Goal: Task Accomplishment & Management: Use online tool/utility

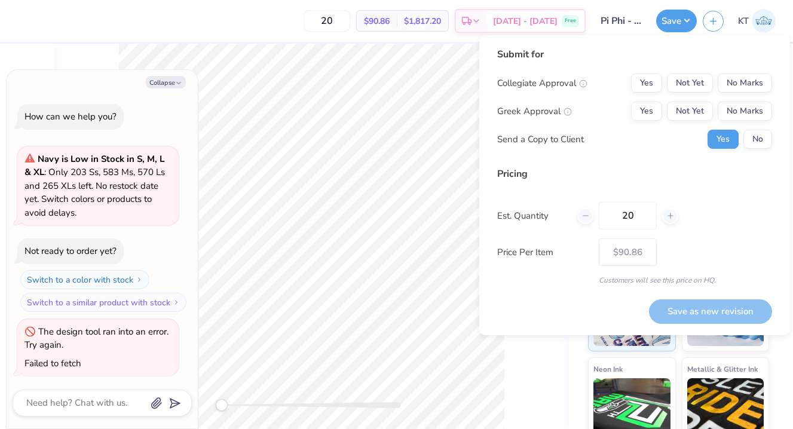
scroll to position [382, 0]
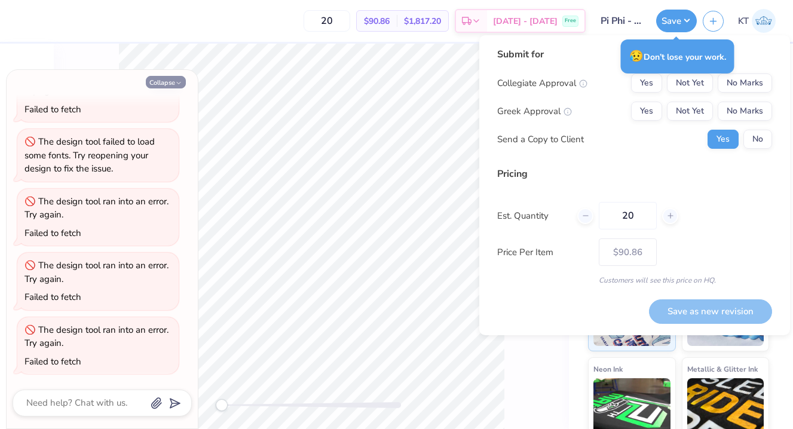
click at [172, 81] on button "Collapse" at bounding box center [166, 82] width 40 height 13
type textarea "x"
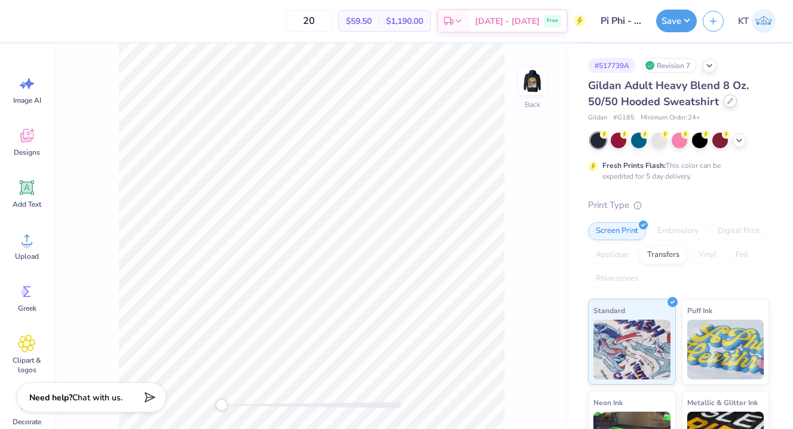
click at [729, 100] on icon at bounding box center [730, 101] width 6 height 6
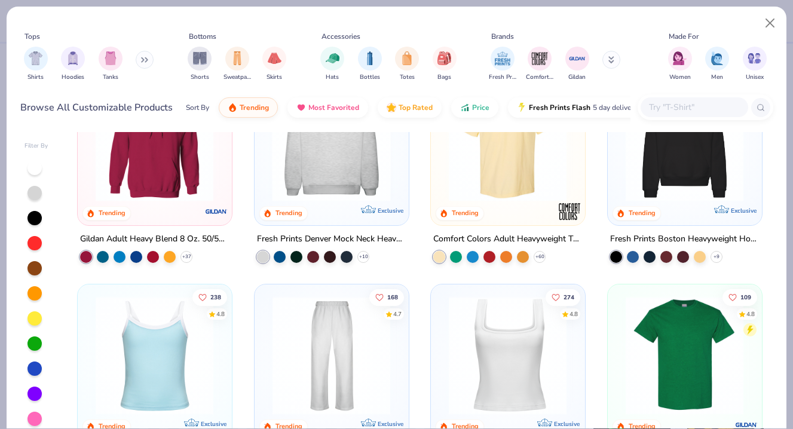
scroll to position [69, 0]
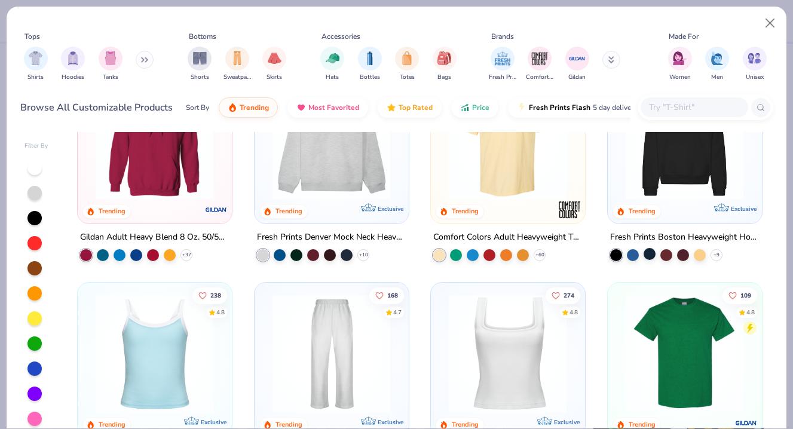
click at [645, 248] on div at bounding box center [650, 253] width 12 height 12
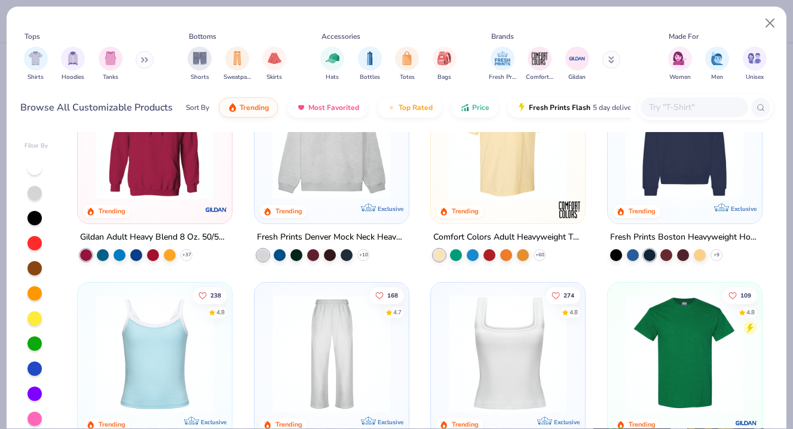
click at [685, 182] on img at bounding box center [685, 140] width 130 height 118
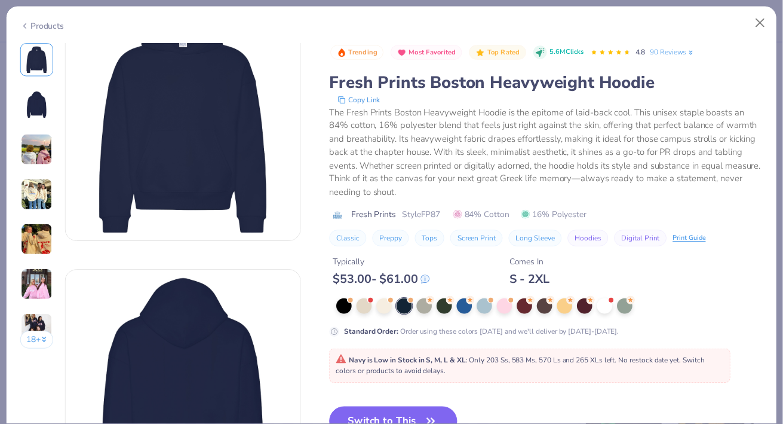
scroll to position [41, 0]
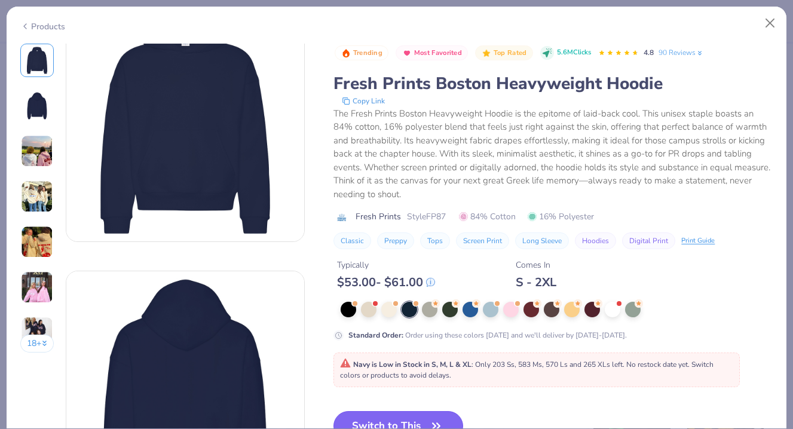
click at [380, 421] on button "Switch to This" at bounding box center [398, 426] width 130 height 30
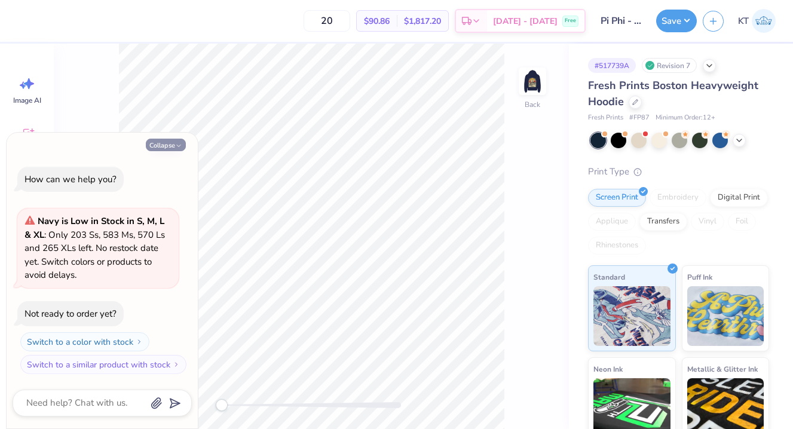
click at [163, 142] on button "Collapse" at bounding box center [166, 145] width 40 height 13
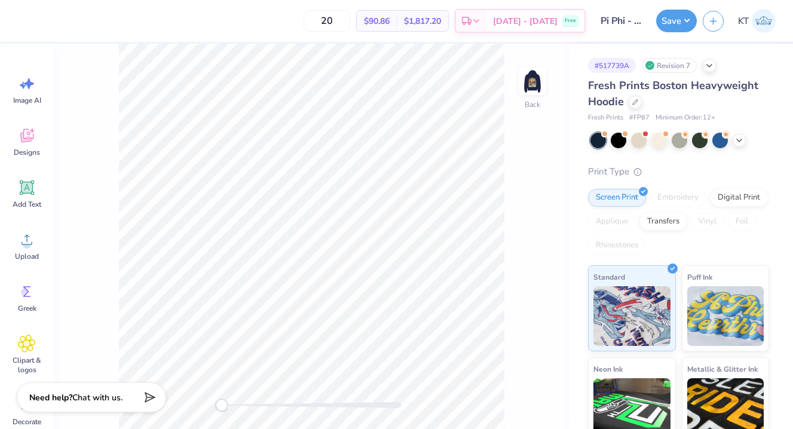
type textarea "x"
click at [676, 27] on button "Save" at bounding box center [676, 19] width 41 height 23
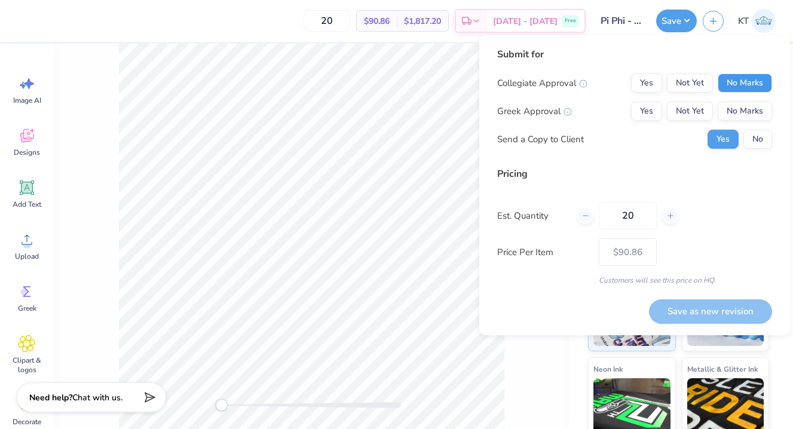
click at [737, 73] on button "No Marks" at bounding box center [745, 82] width 54 height 19
click at [654, 110] on button "Yes" at bounding box center [646, 111] width 31 height 19
click at [667, 314] on button "Save as new revision" at bounding box center [710, 311] width 123 height 24
type input "$90.86"
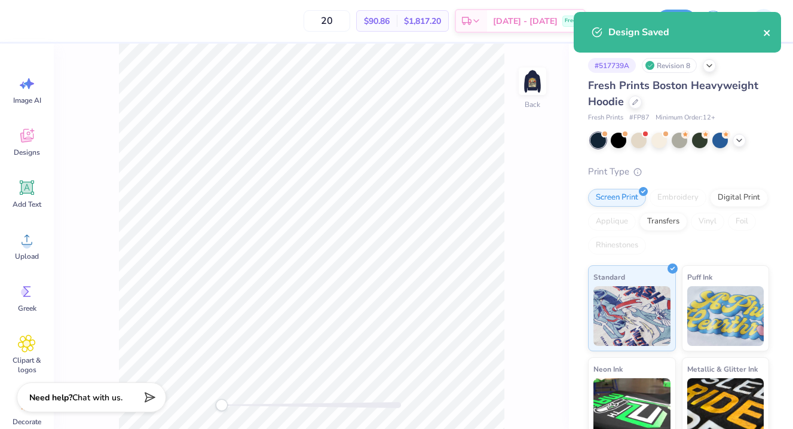
click at [764, 35] on icon "close" at bounding box center [767, 33] width 6 height 6
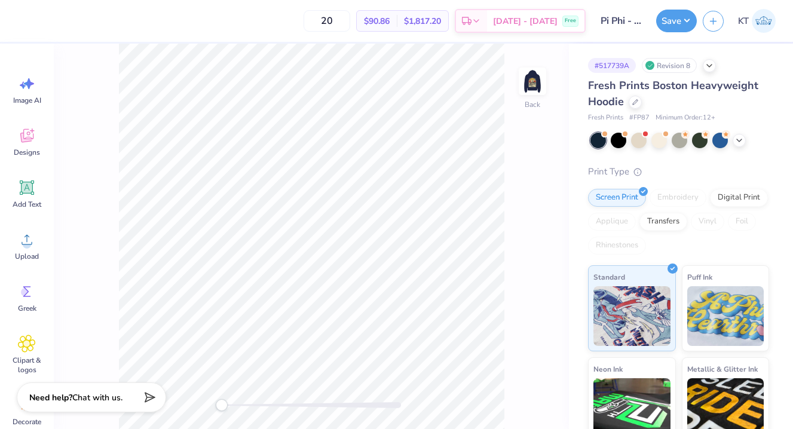
click at [761, 22] on img at bounding box center [764, 21] width 24 height 24
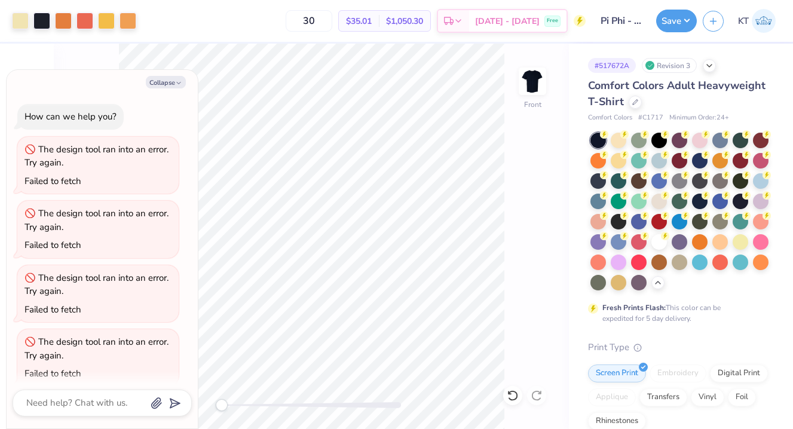
scroll to position [140, 0]
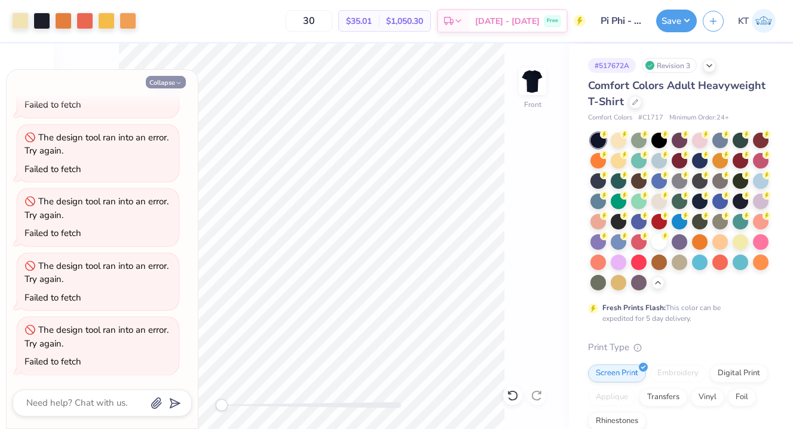
click at [167, 86] on button "Collapse" at bounding box center [166, 82] width 40 height 13
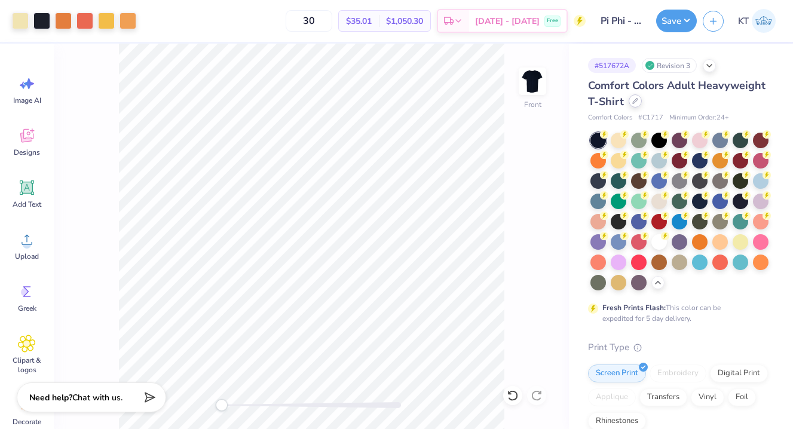
click at [632, 100] on icon at bounding box center [635, 101] width 6 height 6
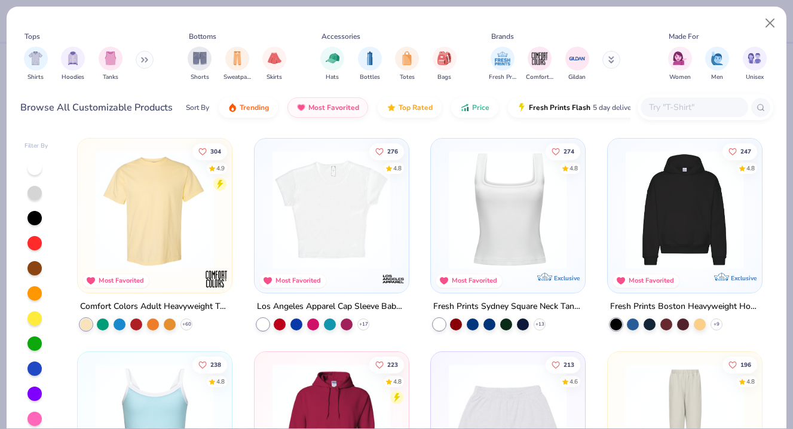
click at [139, 264] on img at bounding box center [155, 210] width 130 height 118
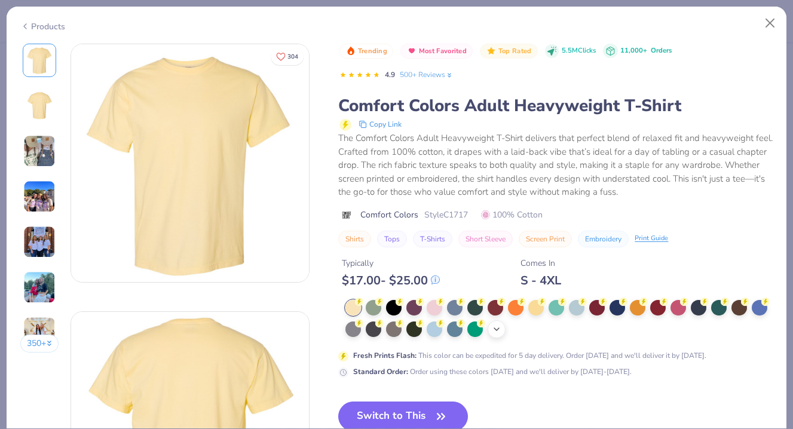
click at [498, 336] on div "+ 38" at bounding box center [497, 329] width 18 height 18
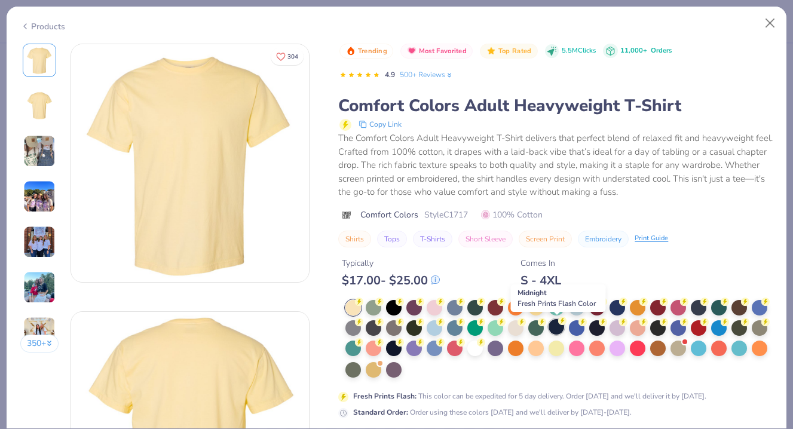
click at [553, 328] on div at bounding box center [557, 327] width 16 height 16
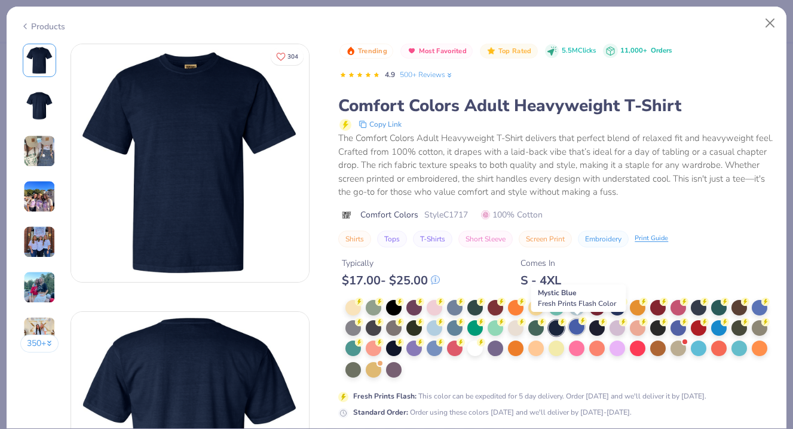
click at [582, 330] on div at bounding box center [577, 327] width 16 height 16
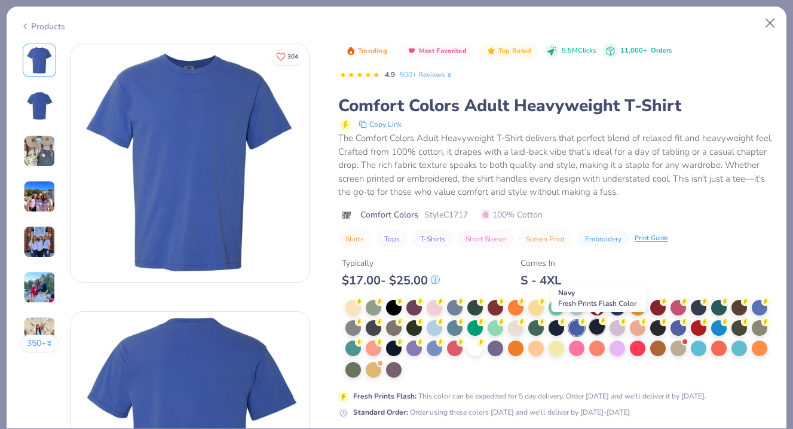
click at [599, 329] on div at bounding box center [597, 327] width 16 height 16
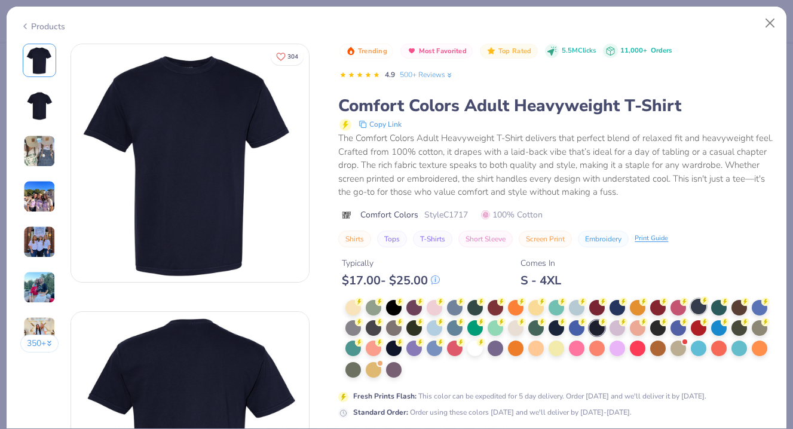
click at [700, 307] on div at bounding box center [699, 307] width 16 height 16
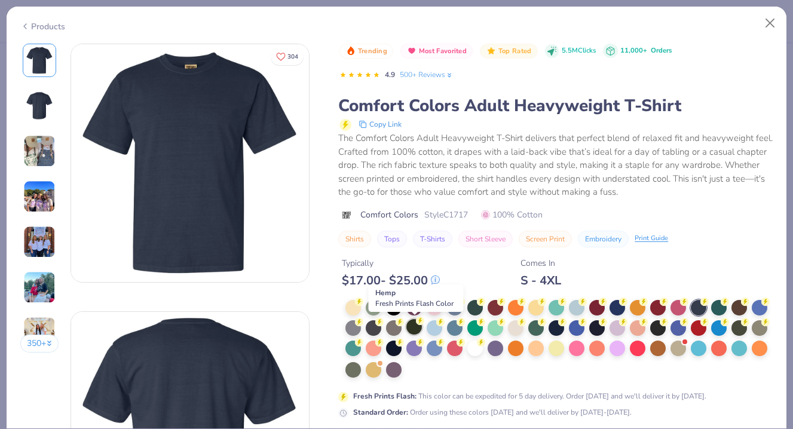
click at [419, 332] on div at bounding box center [414, 327] width 16 height 16
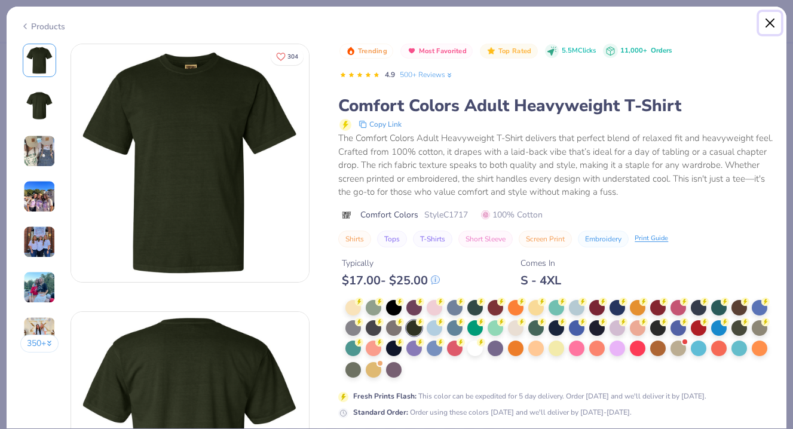
click at [773, 18] on button "Close" at bounding box center [770, 23] width 23 height 23
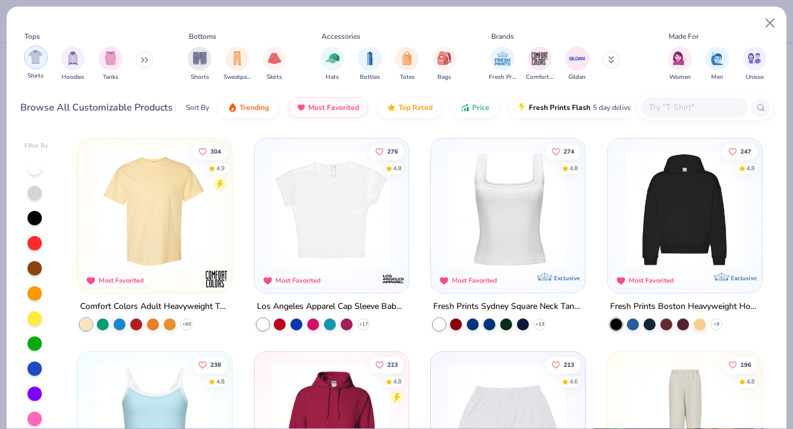
click at [39, 62] on img "filter for Shirts" at bounding box center [36, 57] width 14 height 14
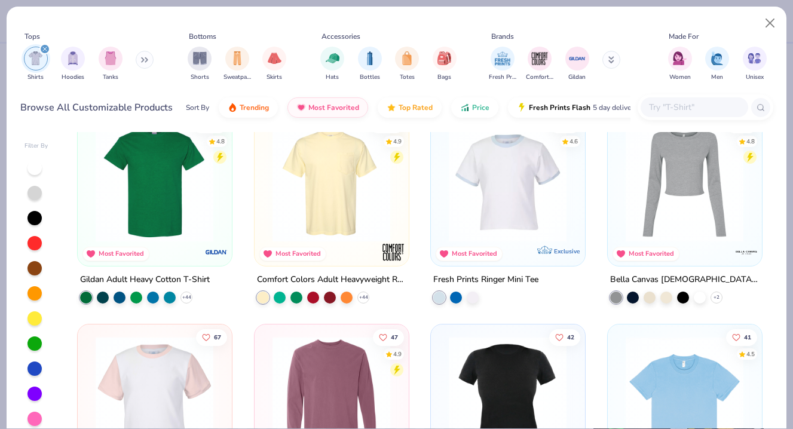
scroll to position [248, 0]
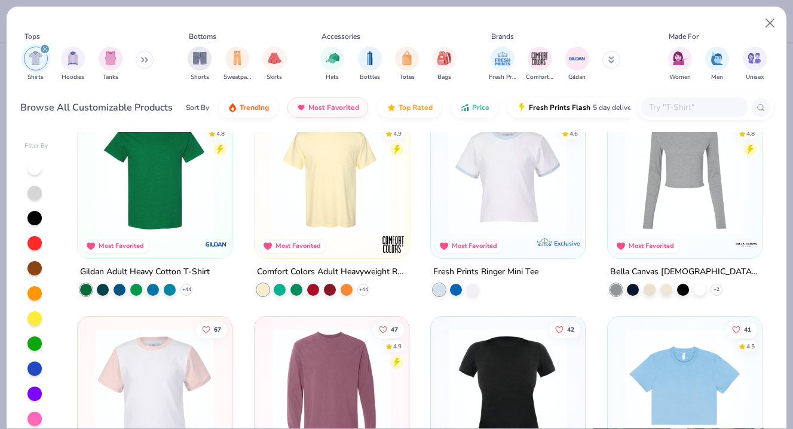
click at [341, 224] on img at bounding box center [331, 174] width 130 height 118
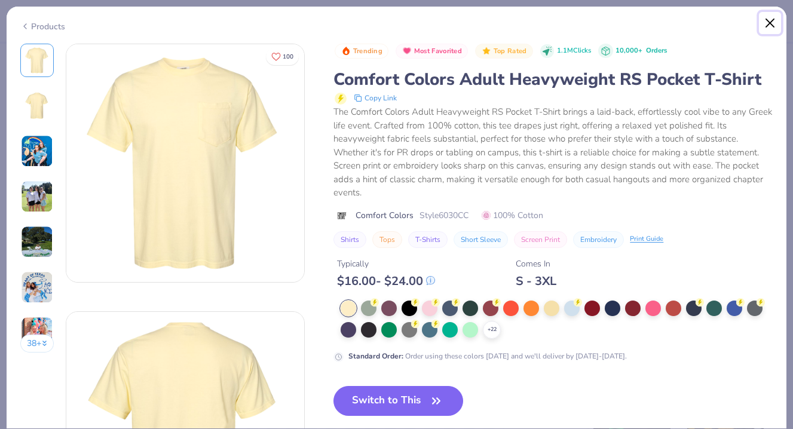
click at [764, 24] on button "Close" at bounding box center [770, 23] width 23 height 23
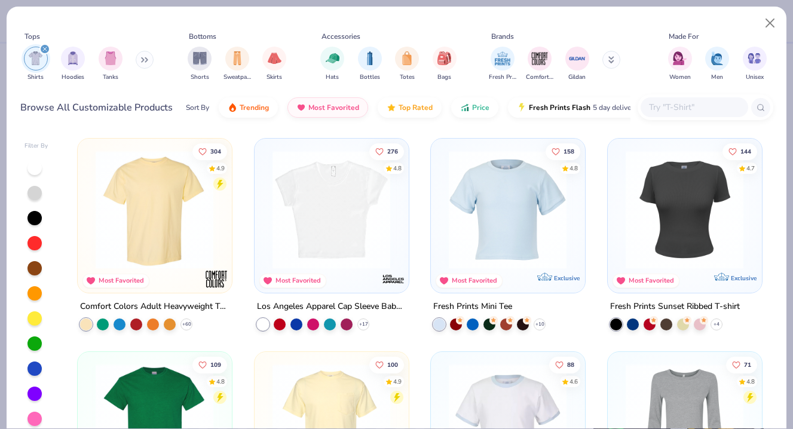
click at [102, 405] on img at bounding box center [155, 422] width 130 height 118
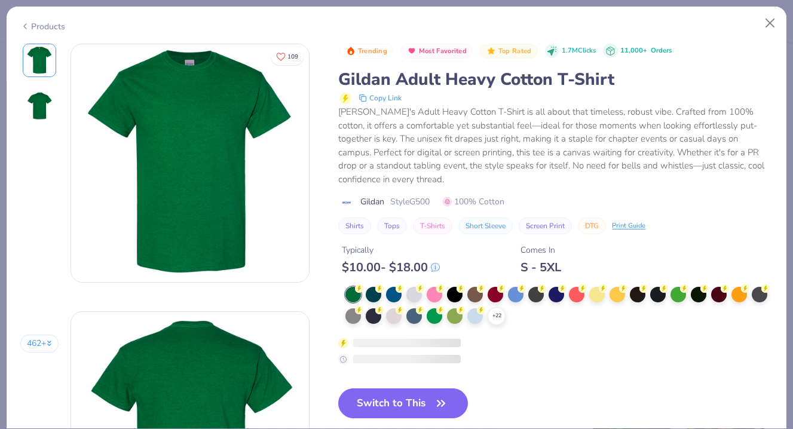
scroll to position [205, 0]
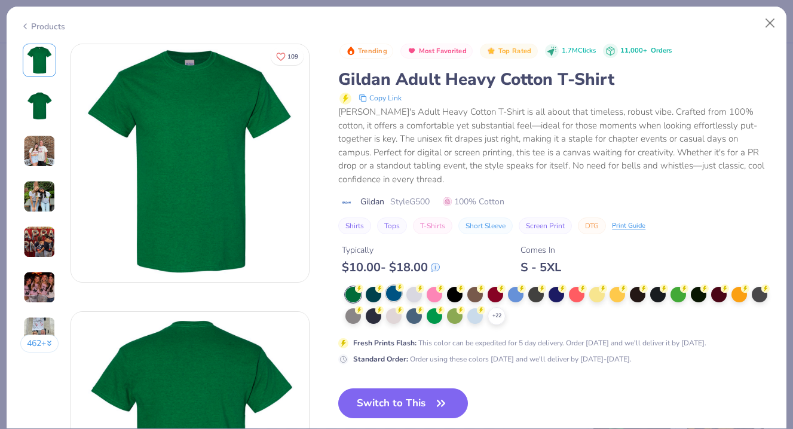
click at [393, 286] on div at bounding box center [394, 294] width 16 height 16
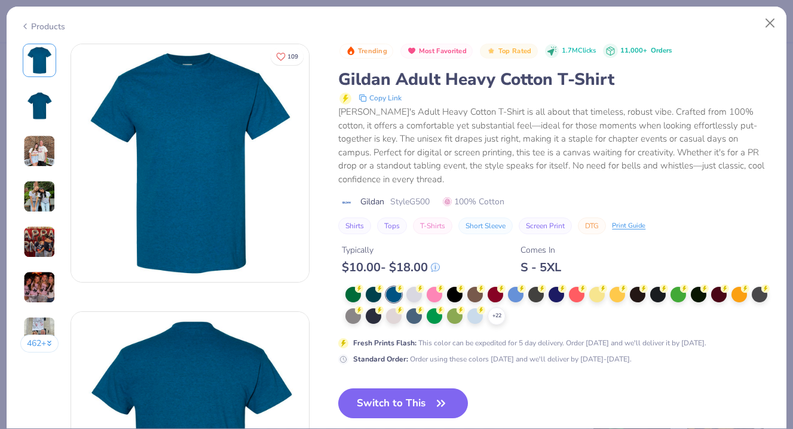
click at [369, 310] on div "+ 22" at bounding box center [558, 306] width 427 height 38
click at [557, 286] on div at bounding box center [557, 294] width 16 height 16
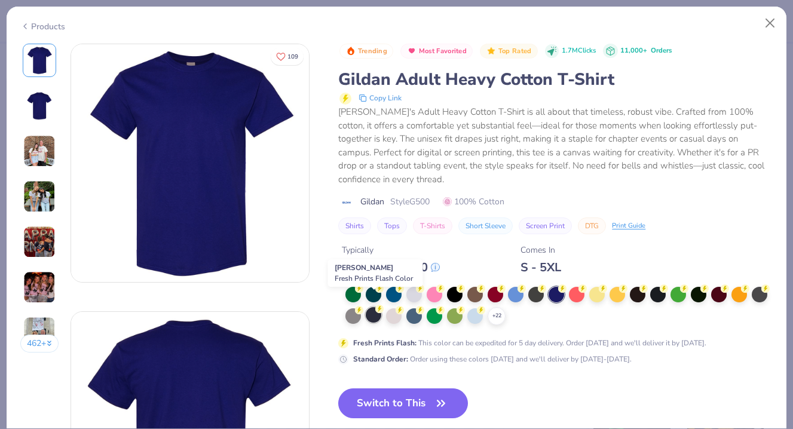
click at [373, 307] on div at bounding box center [374, 315] width 16 height 16
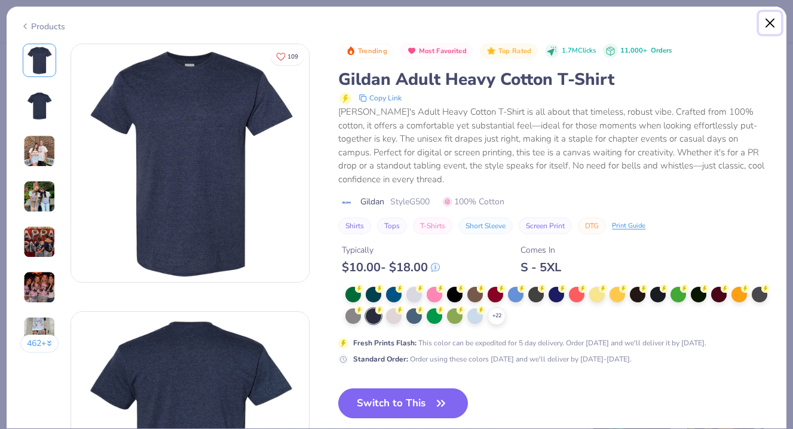
click at [771, 14] on button "Close" at bounding box center [770, 23] width 23 height 23
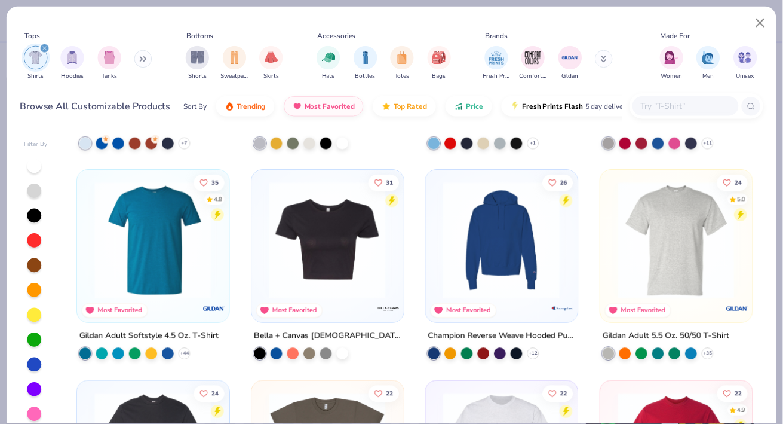
scroll to position [911, 0]
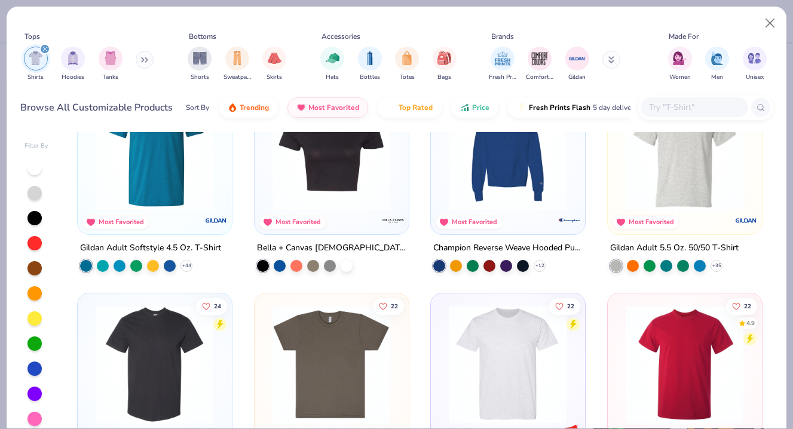
click at [669, 200] on img at bounding box center [685, 151] width 130 height 118
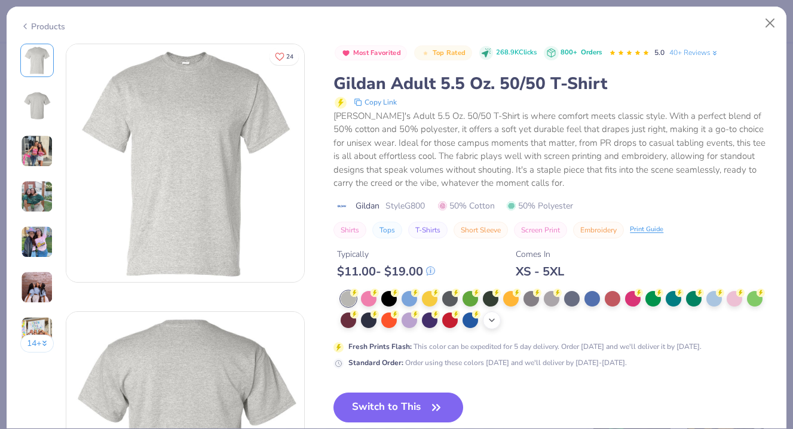
click at [485, 321] on div "+ 13" at bounding box center [492, 320] width 18 height 18
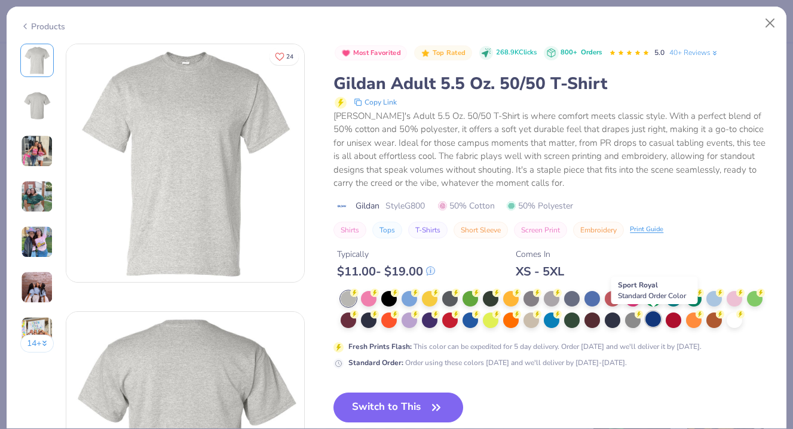
click at [649, 320] on div at bounding box center [653, 319] width 16 height 16
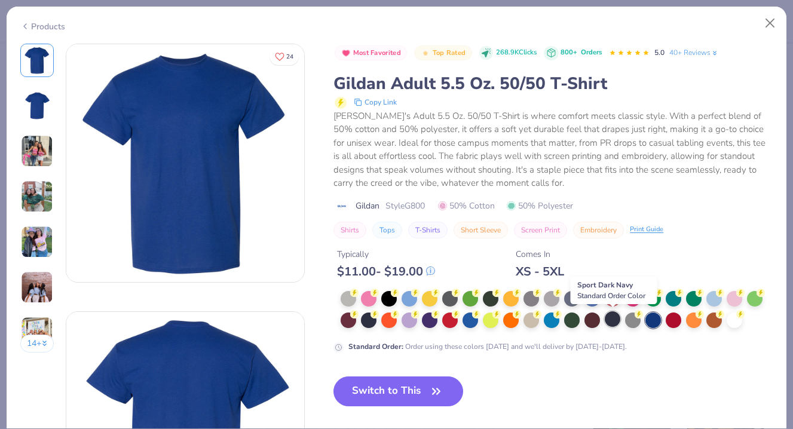
click at [614, 323] on div at bounding box center [613, 319] width 16 height 16
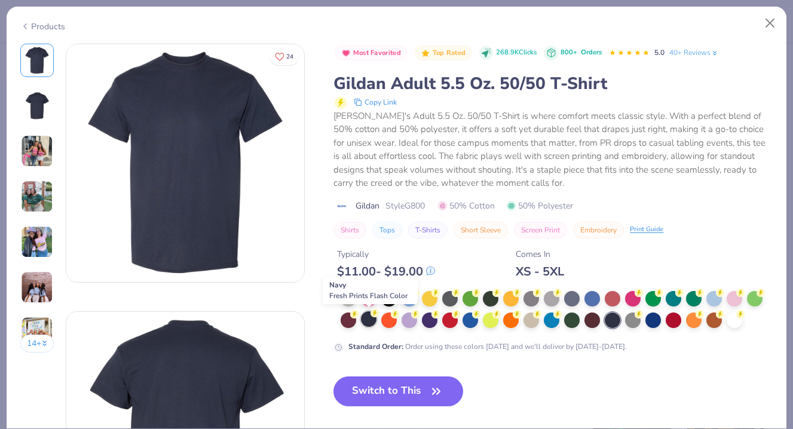
click at [372, 320] on div at bounding box center [369, 319] width 16 height 16
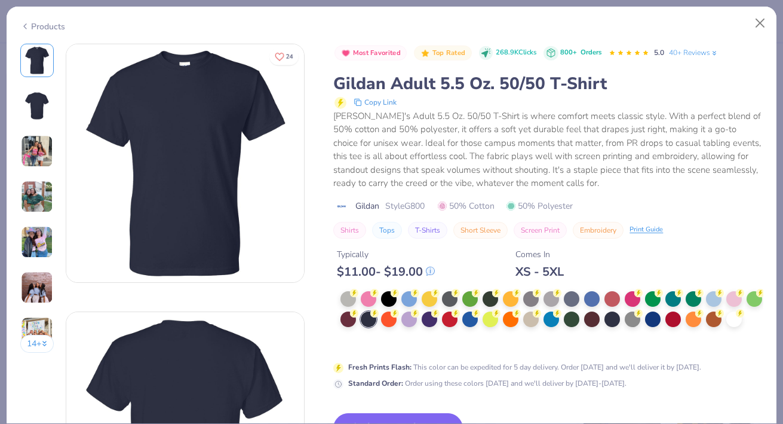
type textarea "x"
click at [38, 262] on div "14 +" at bounding box center [37, 203] width 34 height 318
click at [38, 244] on img at bounding box center [37, 242] width 32 height 32
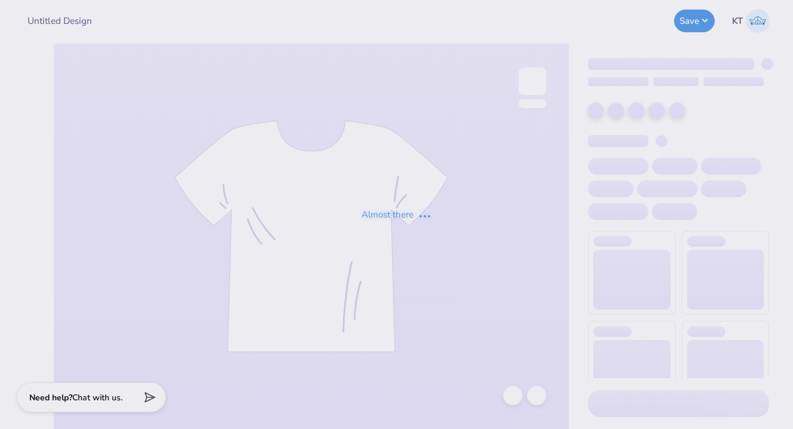
type input "Pi Phi - Parents' Weekend (tees)"
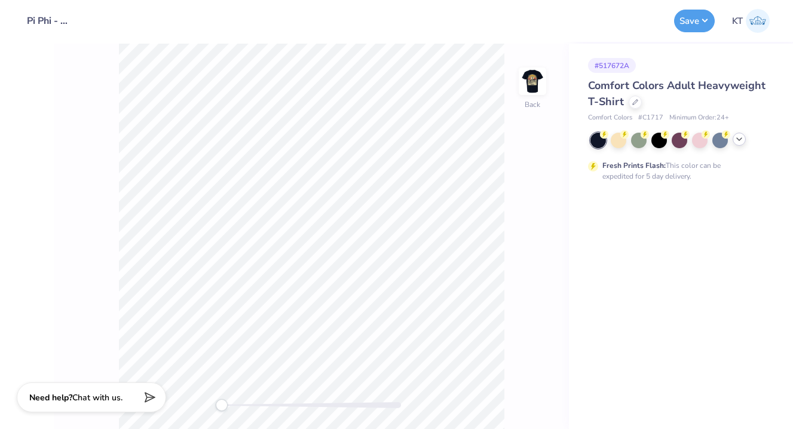
click at [736, 143] on icon at bounding box center [739, 139] width 10 height 10
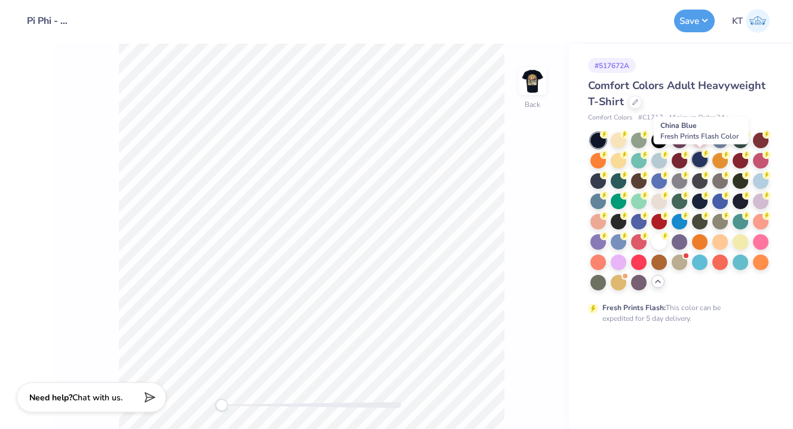
click at [695, 159] on div at bounding box center [700, 160] width 16 height 16
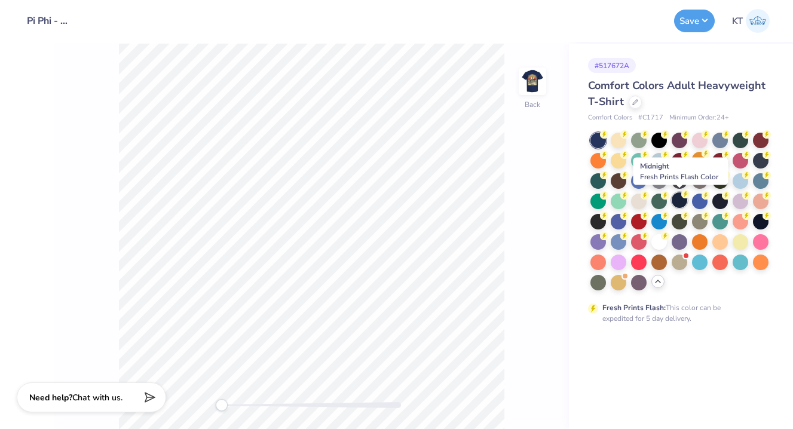
click at [678, 196] on div at bounding box center [680, 200] width 16 height 16
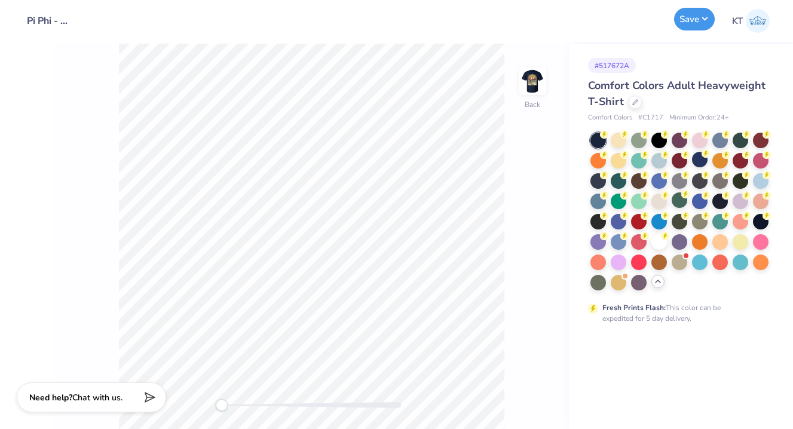
click at [683, 29] on button "Save" at bounding box center [694, 19] width 41 height 23
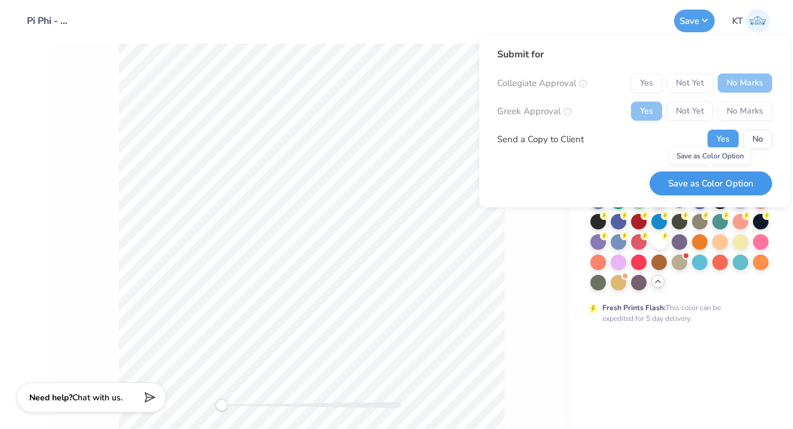
click at [713, 183] on button "Save as Color Option" at bounding box center [710, 183] width 122 height 24
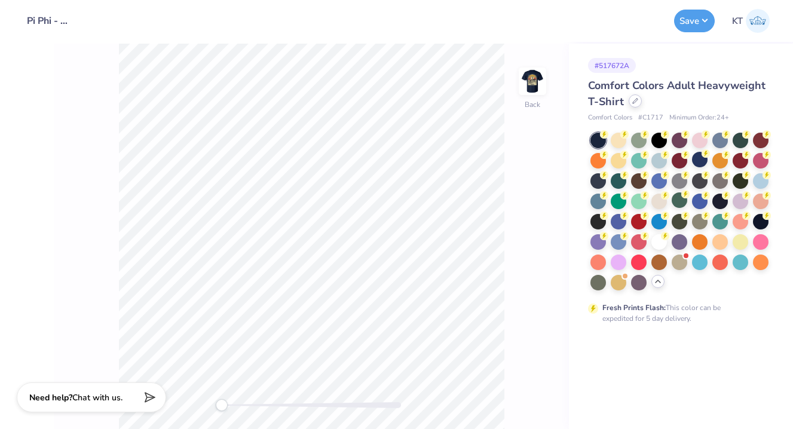
click at [630, 100] on div at bounding box center [635, 100] width 13 height 13
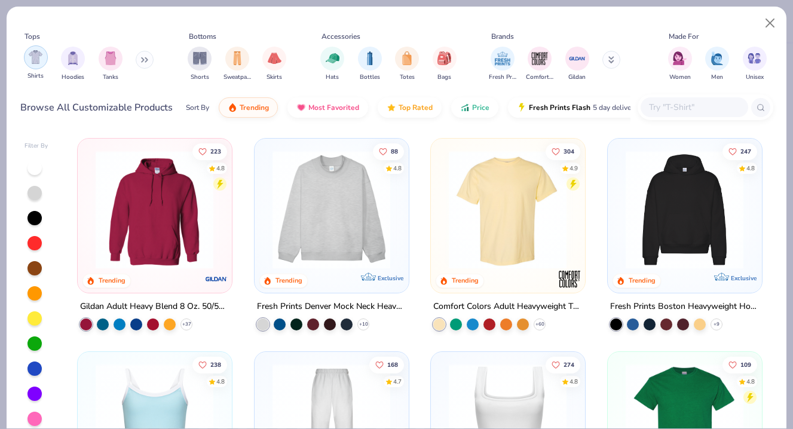
click at [36, 54] on img "filter for Shirts" at bounding box center [36, 57] width 14 height 14
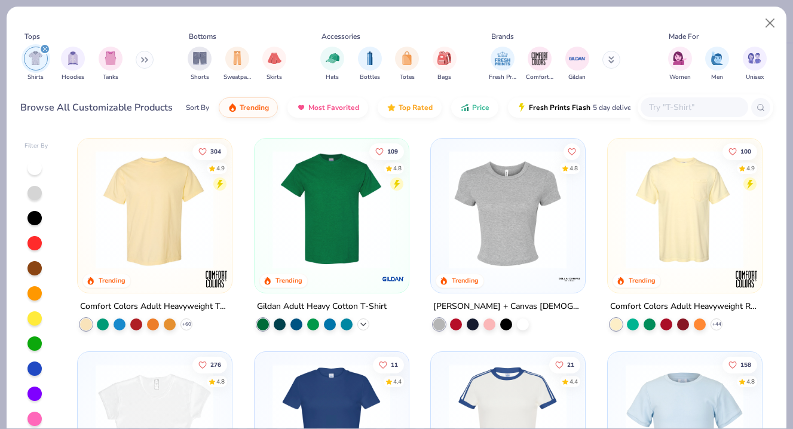
click at [363, 326] on icon at bounding box center [364, 324] width 10 height 10
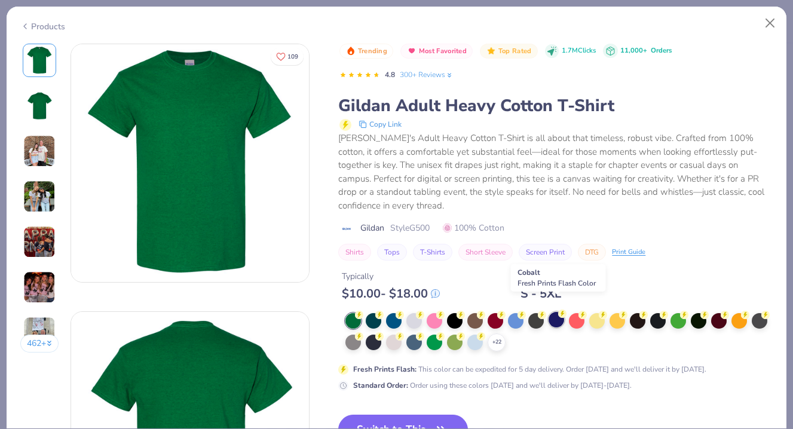
click at [558, 312] on div at bounding box center [557, 320] width 16 height 16
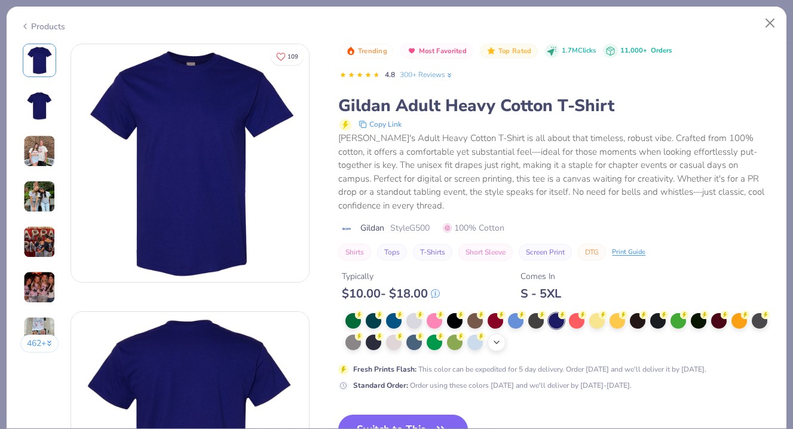
click at [498, 338] on icon at bounding box center [497, 343] width 10 height 10
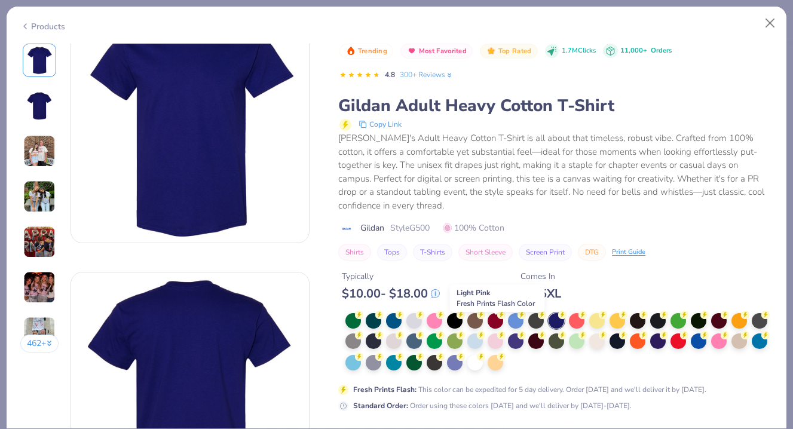
scroll to position [42, 0]
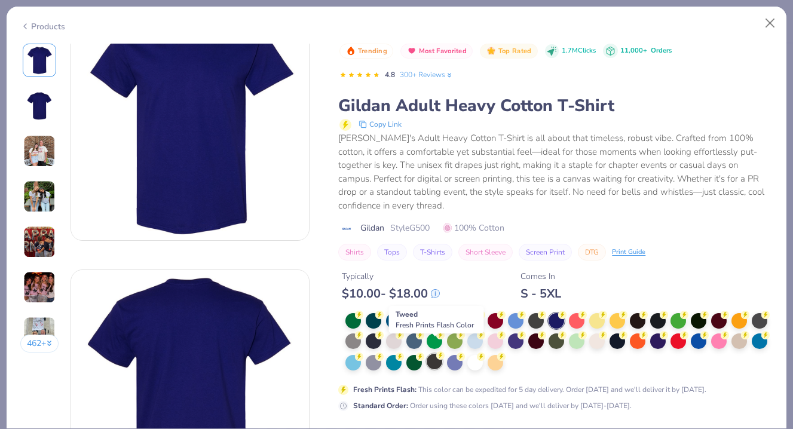
click at [430, 354] on div at bounding box center [435, 362] width 16 height 16
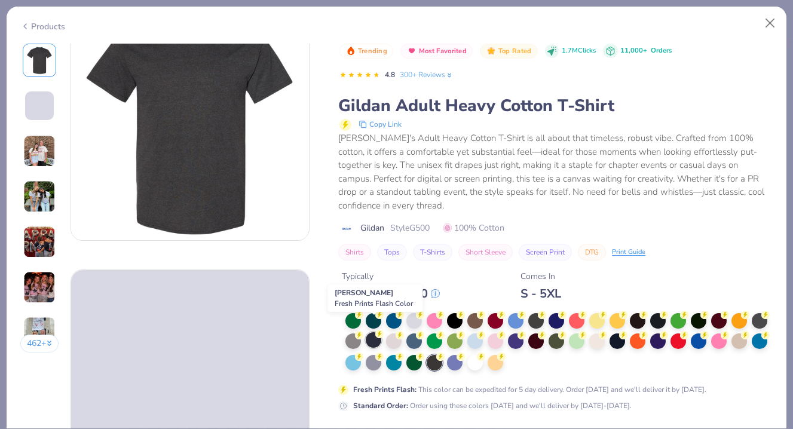
click at [374, 332] on div at bounding box center [374, 340] width 16 height 16
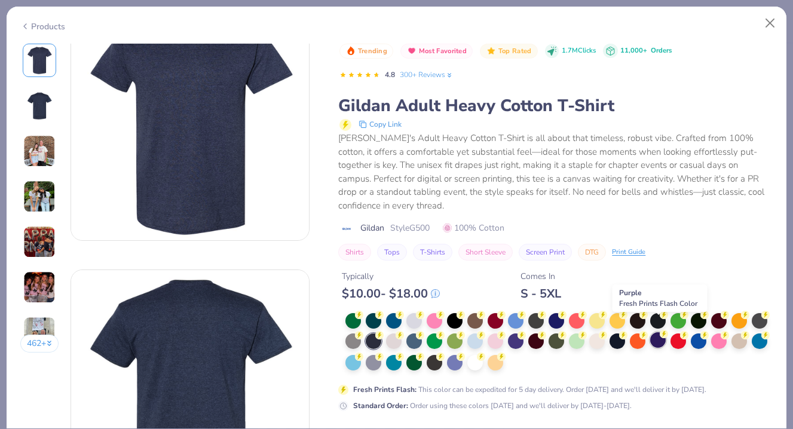
click at [658, 332] on div at bounding box center [658, 340] width 16 height 16
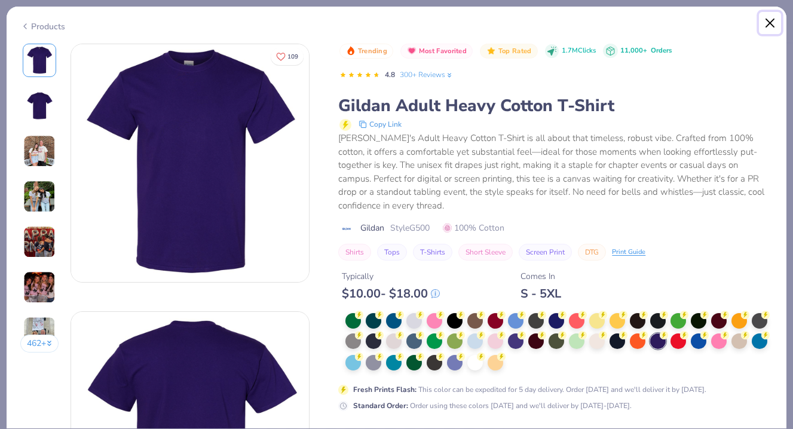
click at [770, 19] on button "Close" at bounding box center [770, 23] width 23 height 23
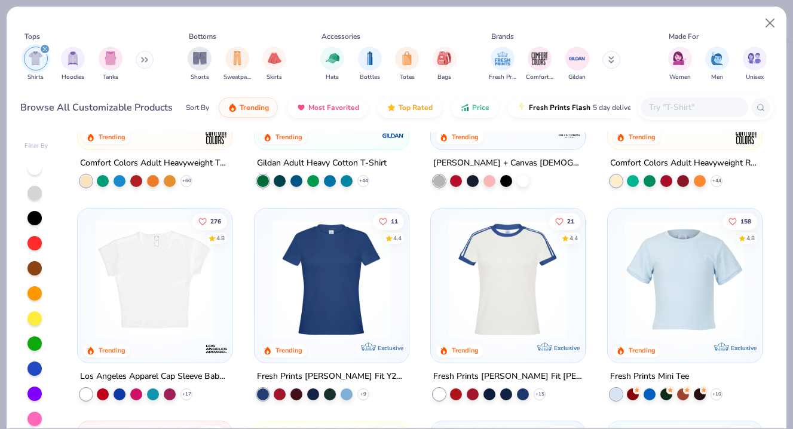
scroll to position [234, 0]
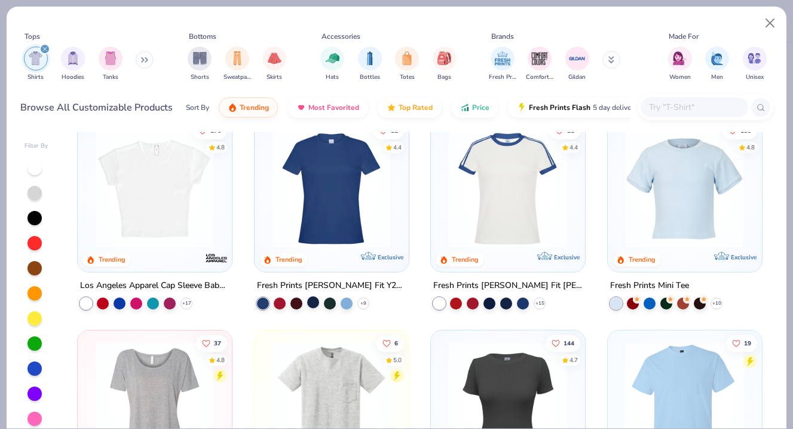
click at [312, 301] on div at bounding box center [313, 302] width 12 height 12
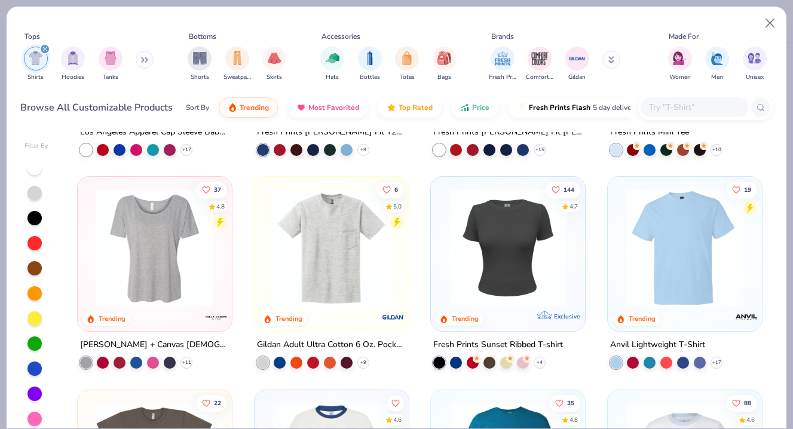
scroll to position [393, 0]
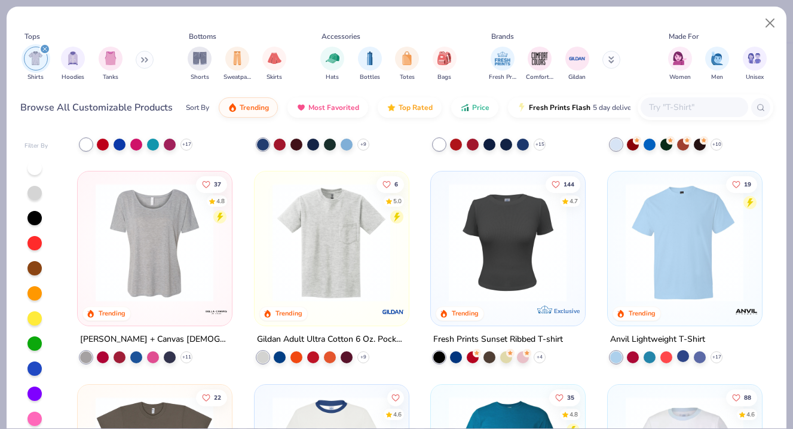
click at [684, 356] on div at bounding box center [683, 356] width 12 height 12
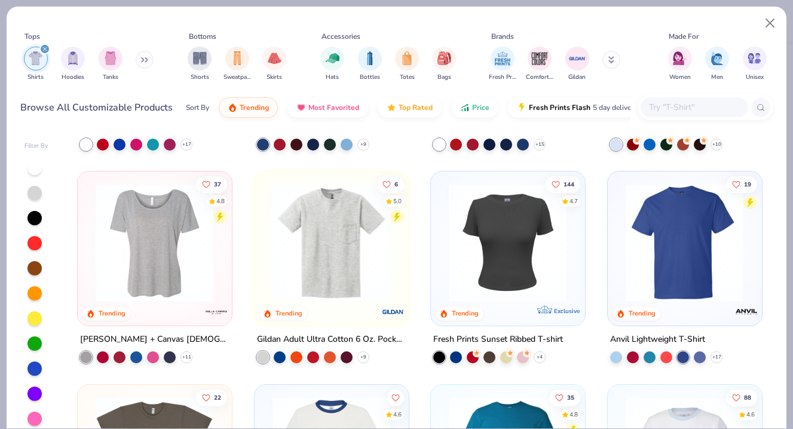
click at [678, 289] on img at bounding box center [685, 242] width 130 height 118
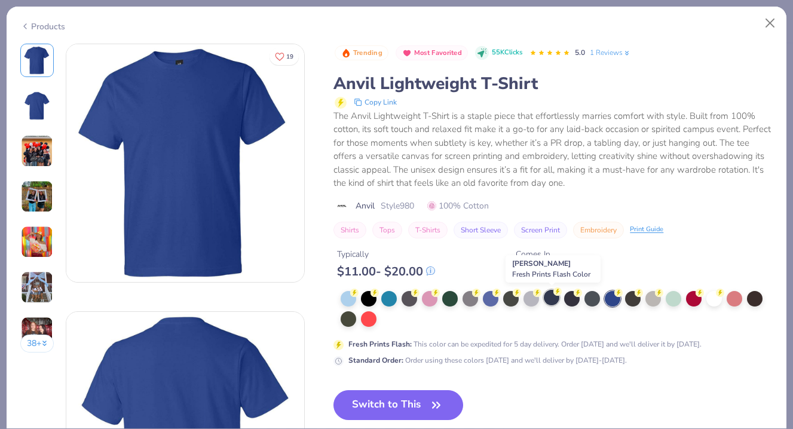
click at [556, 295] on circle at bounding box center [557, 291] width 8 height 8
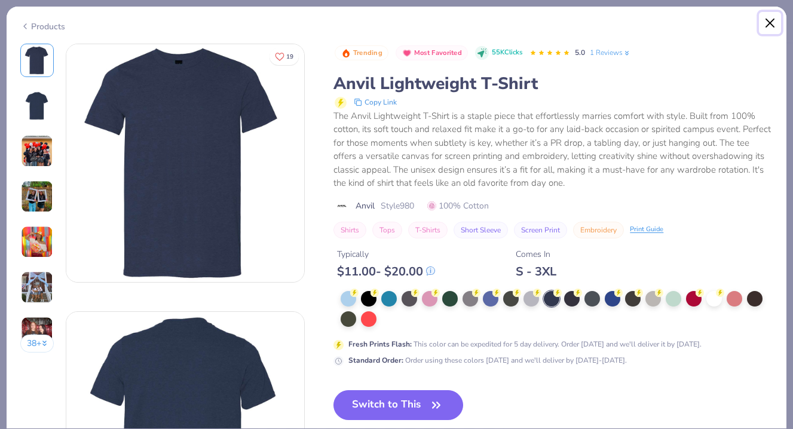
click at [765, 19] on button "Close" at bounding box center [770, 23] width 23 height 23
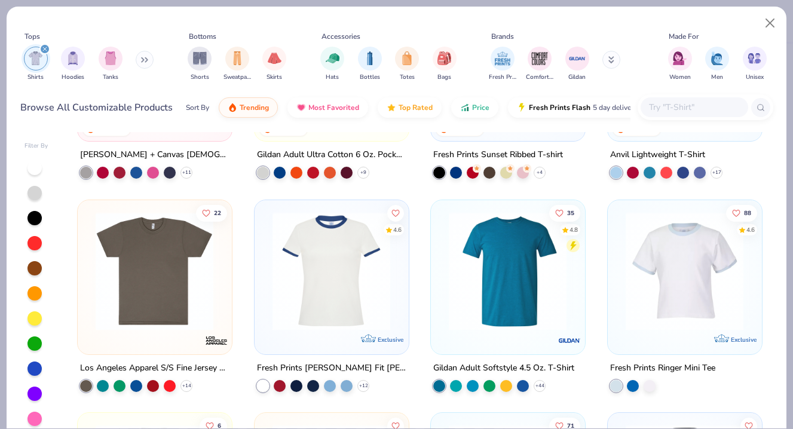
scroll to position [575, 0]
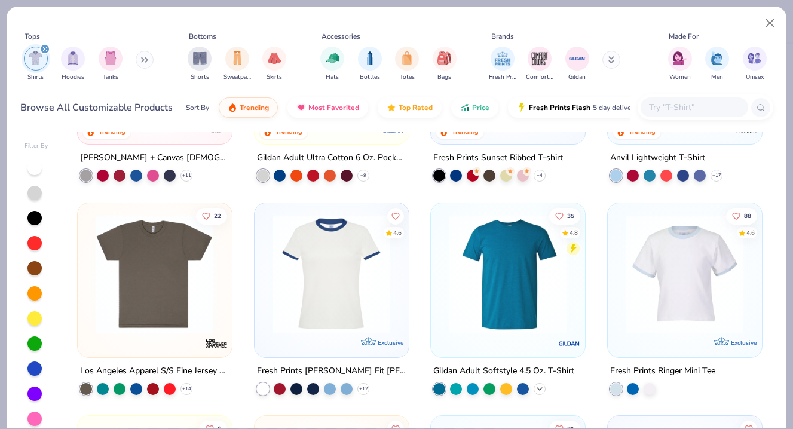
click at [544, 388] on icon at bounding box center [540, 389] width 10 height 10
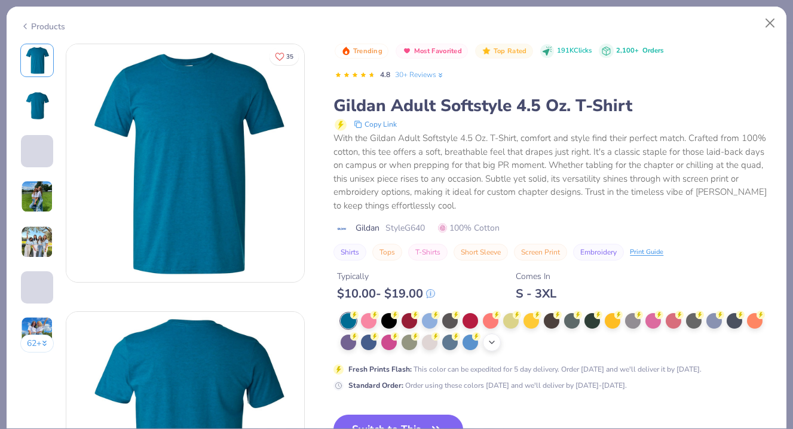
click at [498, 343] on div "+ 22" at bounding box center [492, 342] width 18 height 18
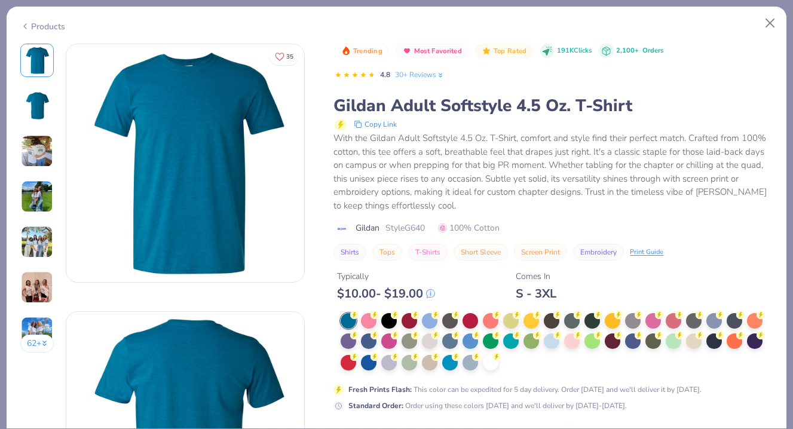
click at [41, 239] on img at bounding box center [37, 242] width 32 height 32
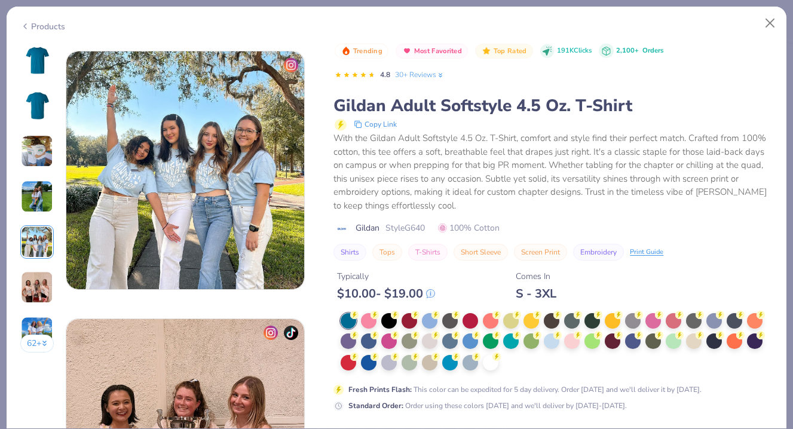
scroll to position [1071, 0]
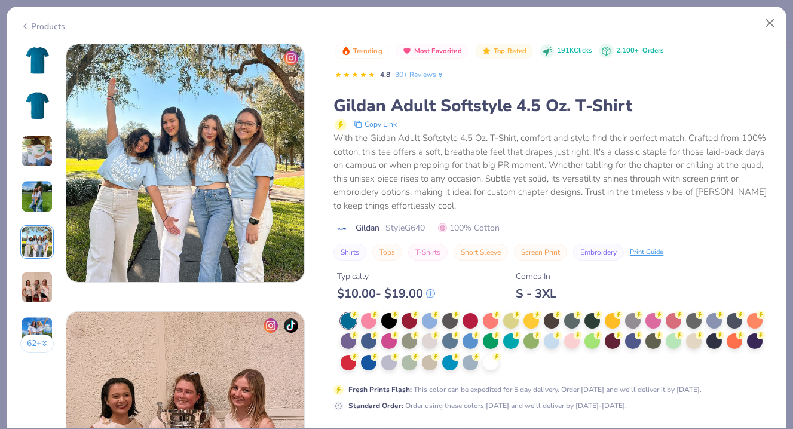
click at [22, 44] on div "62 +" at bounding box center [37, 203] width 34 height 318
click at [36, 57] on img at bounding box center [37, 60] width 29 height 29
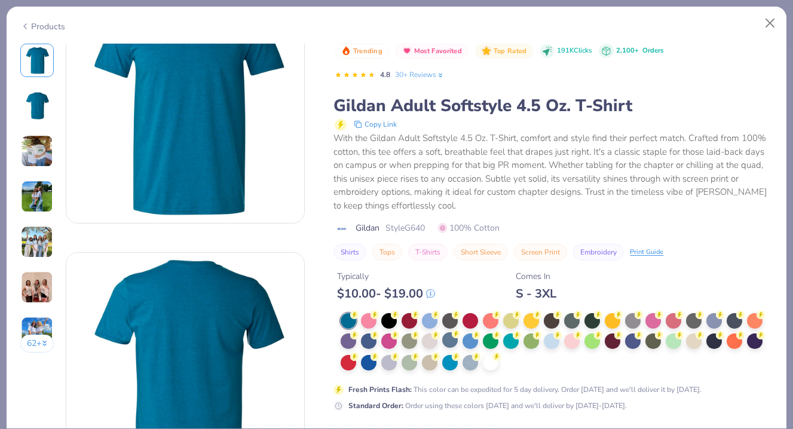
scroll to position [0, 0]
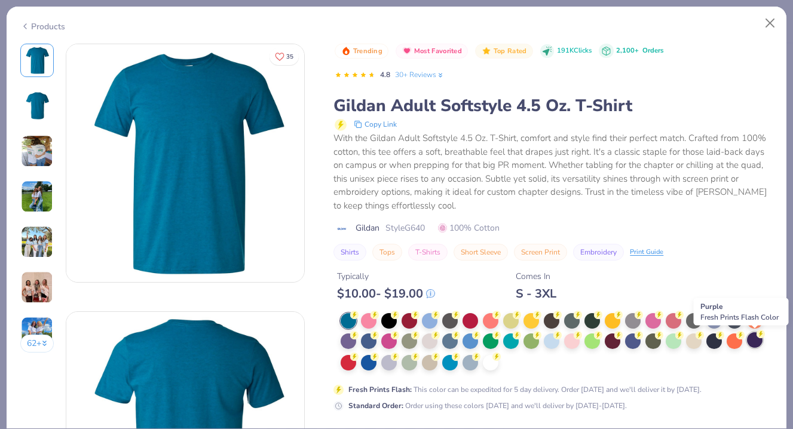
click at [750, 341] on div at bounding box center [755, 340] width 16 height 16
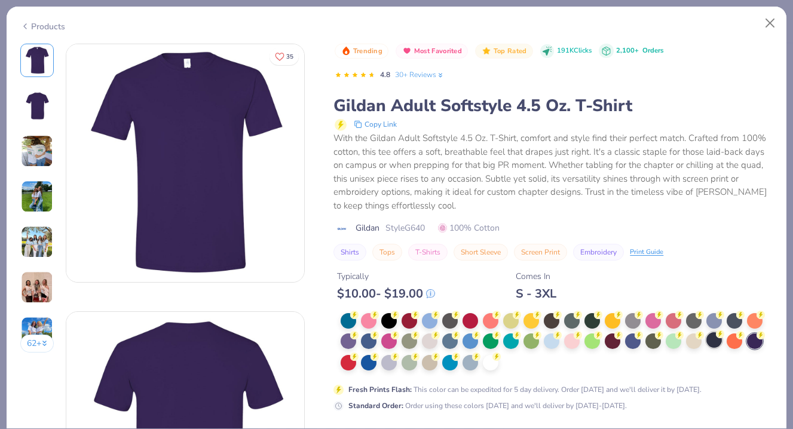
click at [718, 341] on div at bounding box center [714, 340] width 16 height 16
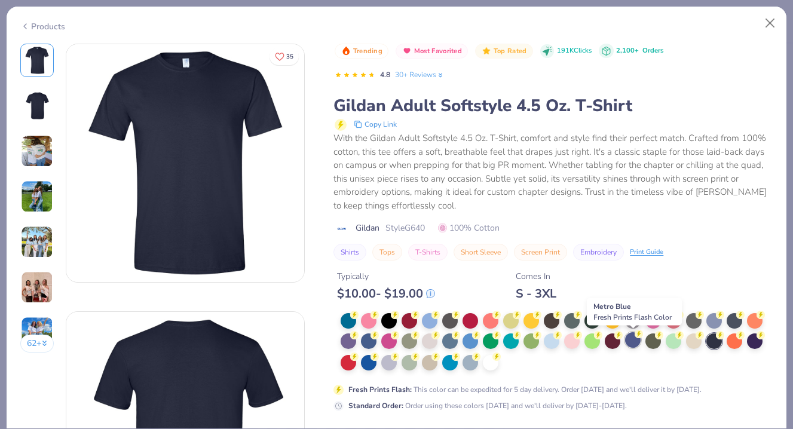
click at [632, 342] on div at bounding box center [633, 340] width 16 height 16
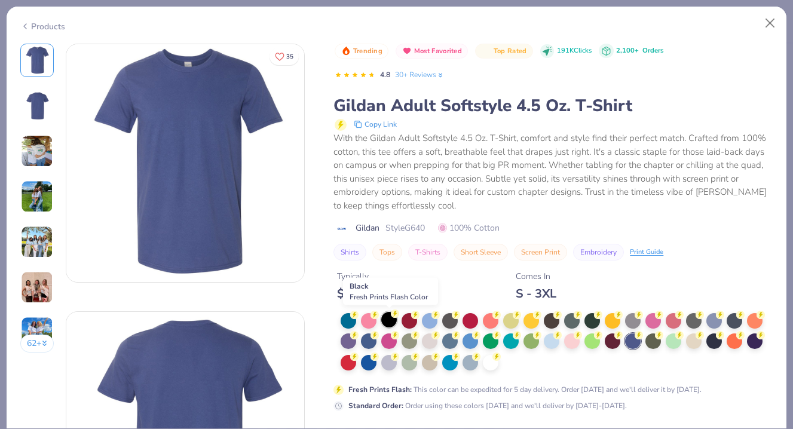
click at [392, 325] on div at bounding box center [389, 320] width 16 height 16
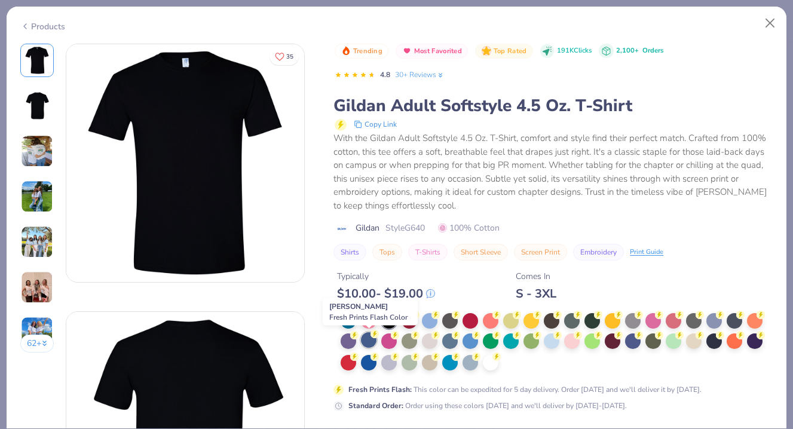
click at [364, 346] on div at bounding box center [369, 340] width 16 height 16
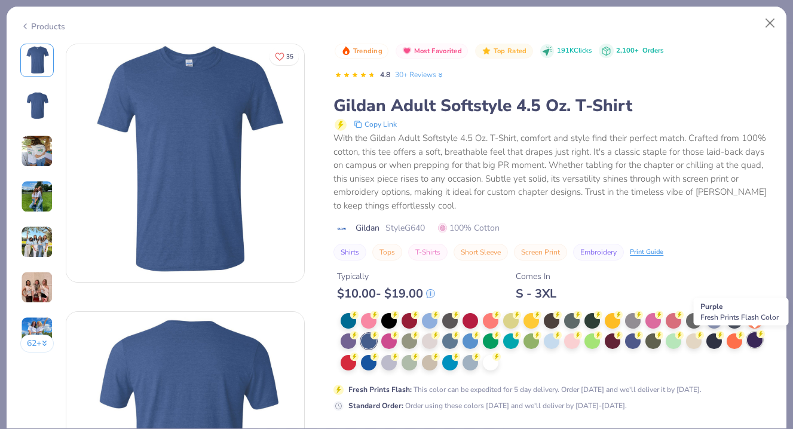
click at [756, 341] on div at bounding box center [755, 340] width 16 height 16
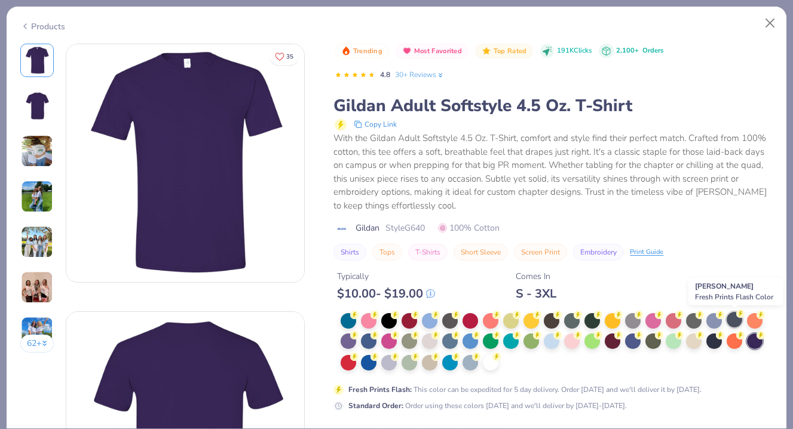
click at [728, 324] on div at bounding box center [735, 320] width 16 height 16
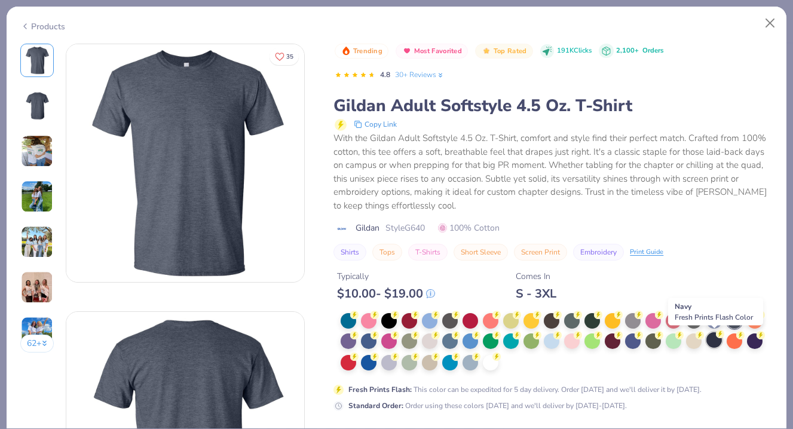
click at [715, 341] on div at bounding box center [714, 340] width 16 height 16
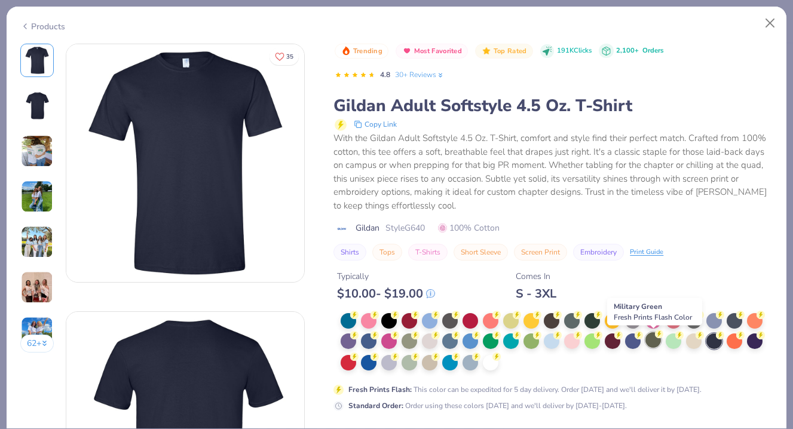
click at [654, 346] on div at bounding box center [653, 340] width 16 height 16
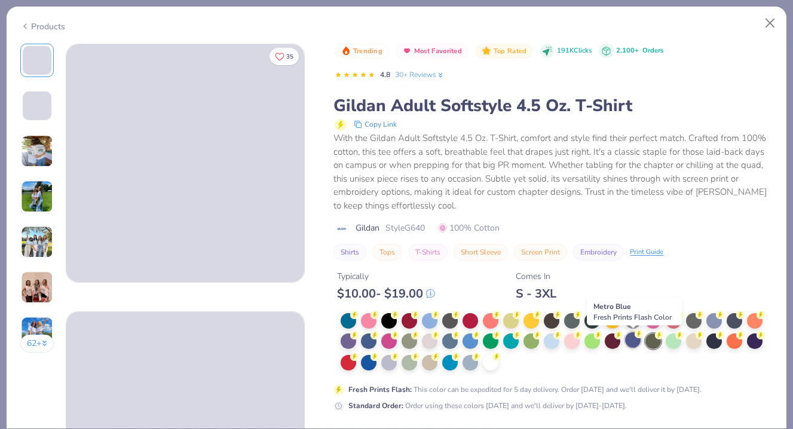
click at [634, 345] on div at bounding box center [633, 340] width 16 height 16
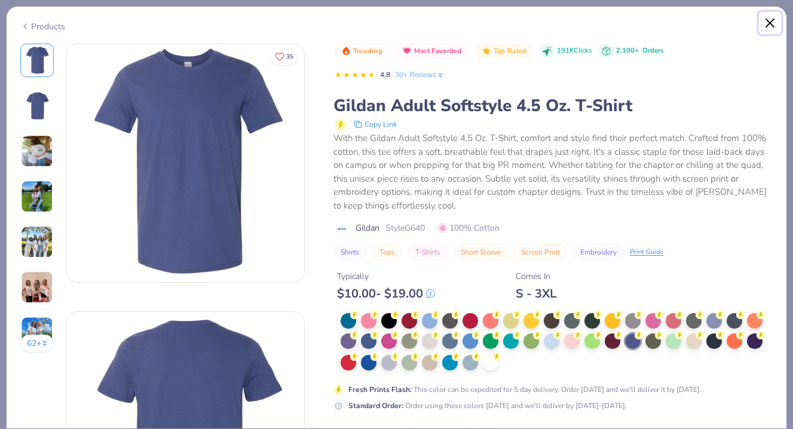
click at [769, 26] on button "Close" at bounding box center [770, 23] width 23 height 23
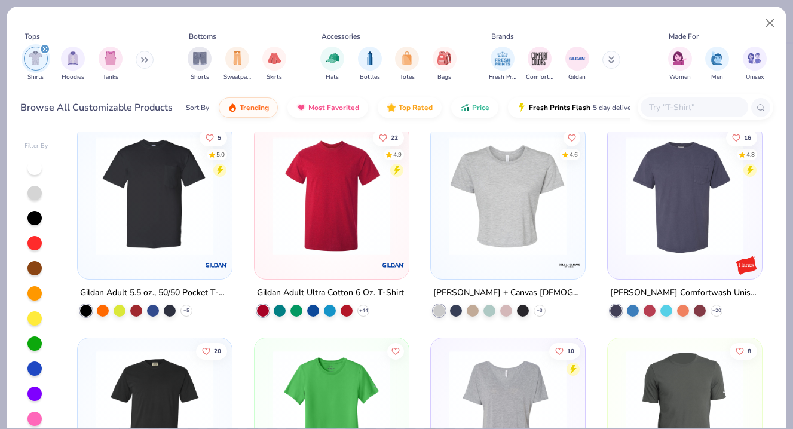
scroll to position [1278, 0]
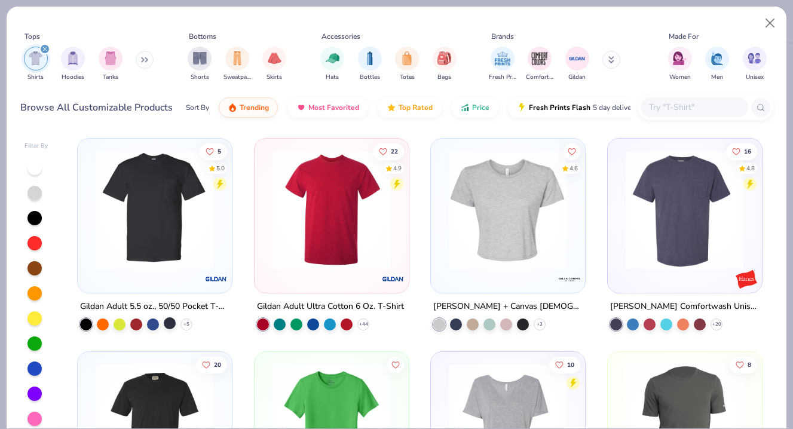
click at [173, 322] on div at bounding box center [170, 323] width 12 height 12
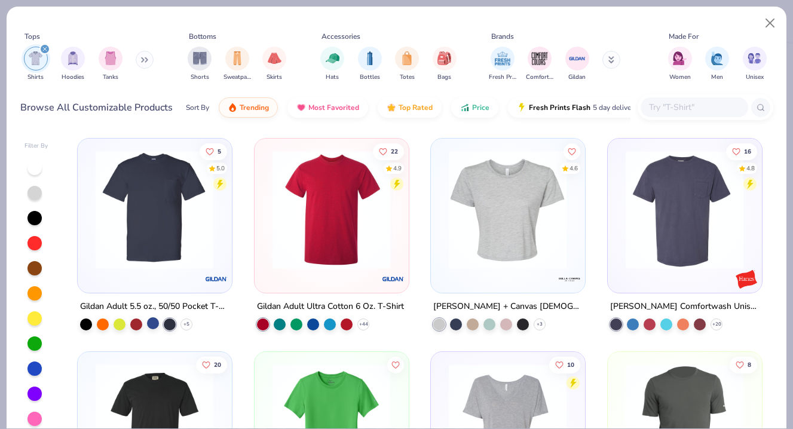
click at [154, 322] on div at bounding box center [153, 323] width 12 height 12
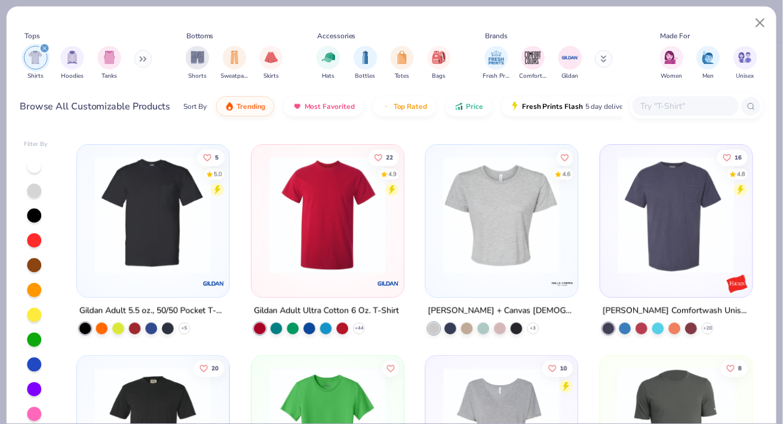
scroll to position [1270, 0]
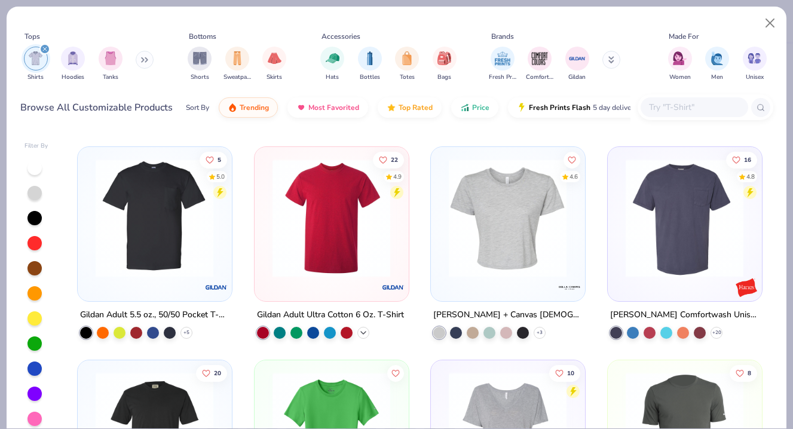
click at [359, 329] on icon at bounding box center [364, 332] width 10 height 10
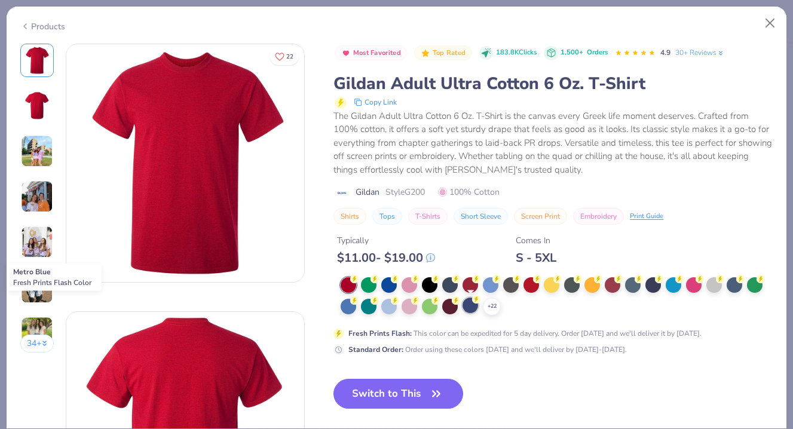
click at [468, 307] on div at bounding box center [470, 306] width 16 height 16
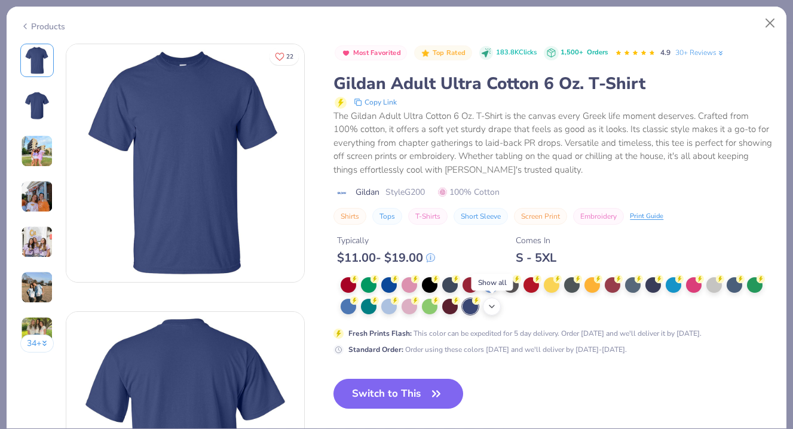
click at [492, 308] on polyline at bounding box center [491, 306] width 5 height 2
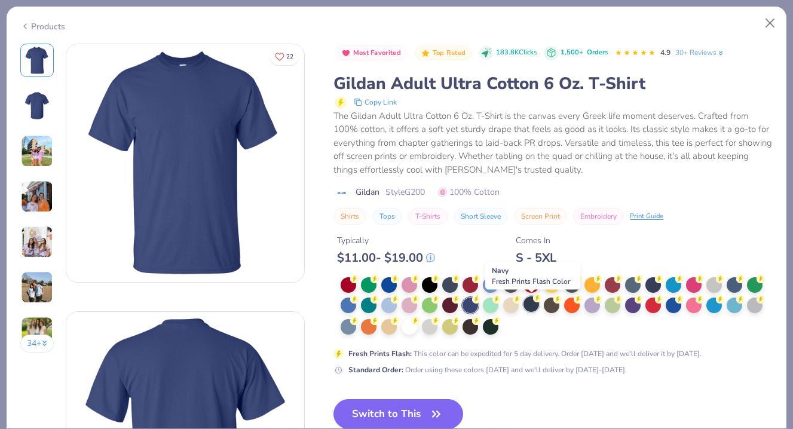
click at [535, 305] on div at bounding box center [531, 304] width 16 height 16
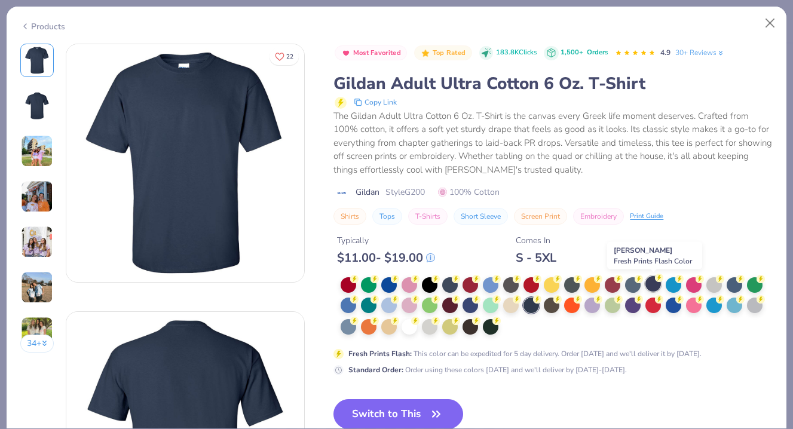
click at [649, 284] on div at bounding box center [653, 284] width 16 height 16
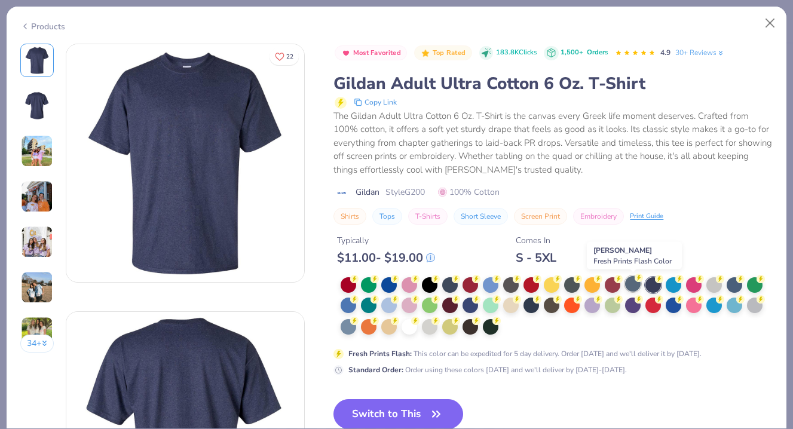
click at [630, 287] on div at bounding box center [633, 284] width 16 height 16
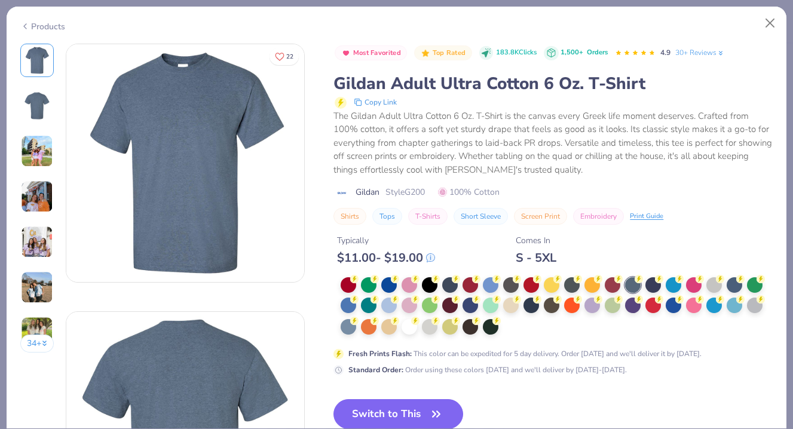
click at [632, 319] on div at bounding box center [557, 306] width 432 height 59
click at [430, 289] on div at bounding box center [430, 284] width 16 height 16
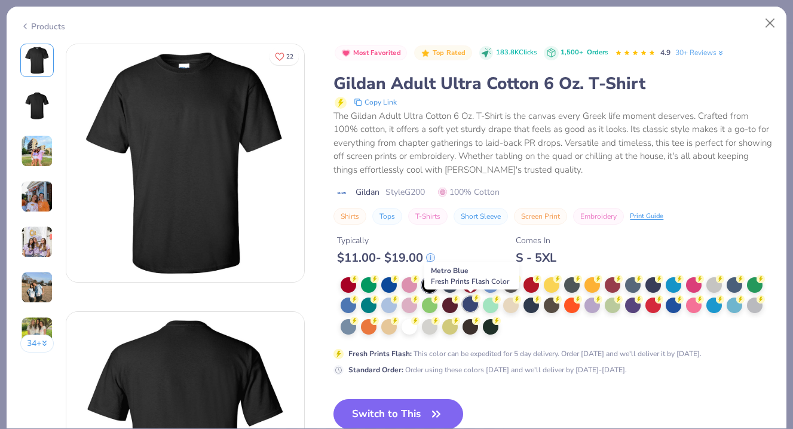
click at [464, 305] on div at bounding box center [470, 304] width 16 height 16
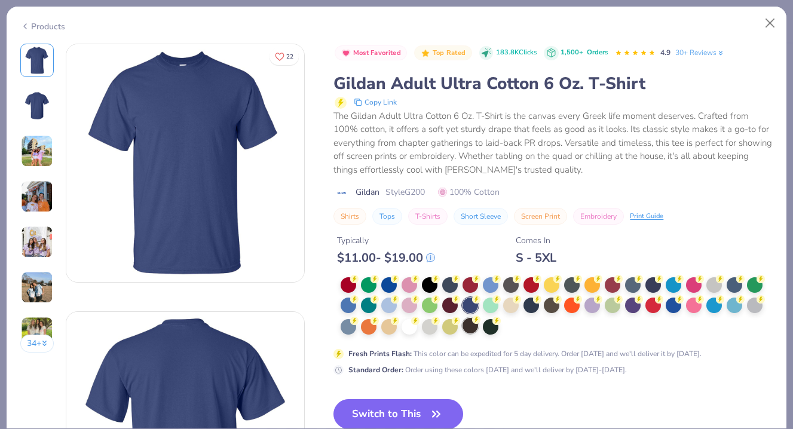
click at [474, 328] on div at bounding box center [470, 326] width 16 height 16
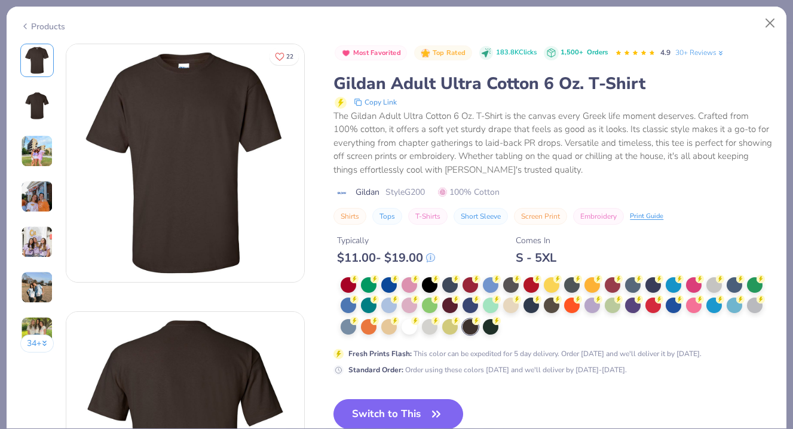
click at [498, 330] on div at bounding box center [557, 306] width 432 height 59
click at [495, 330] on div at bounding box center [491, 326] width 16 height 16
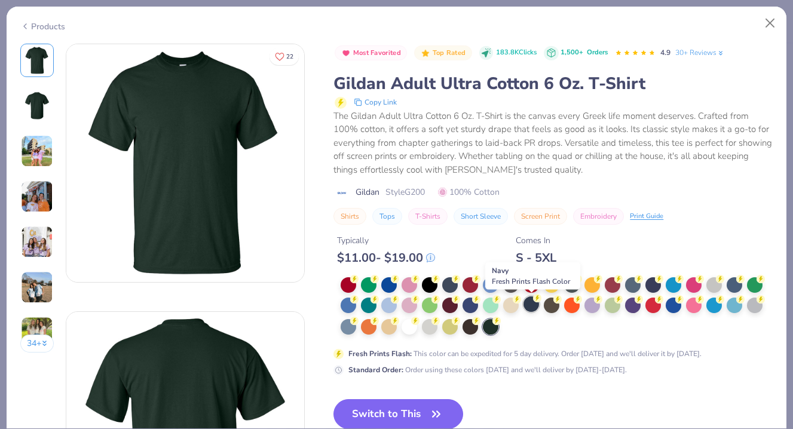
click at [530, 306] on div at bounding box center [531, 304] width 16 height 16
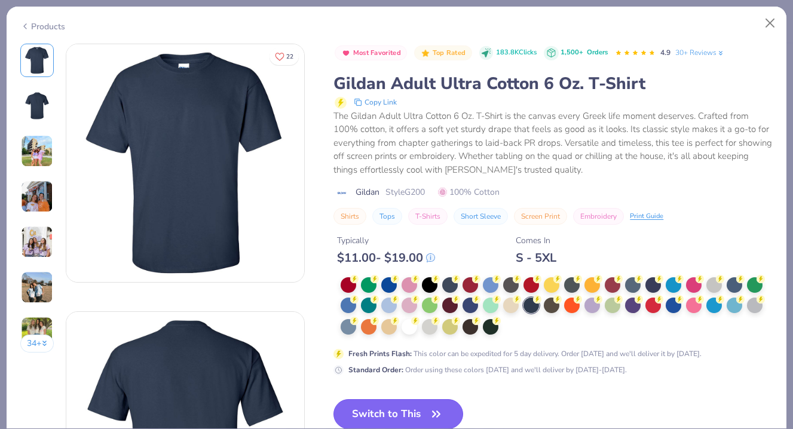
click at [393, 404] on button "Switch to This" at bounding box center [398, 414] width 130 height 30
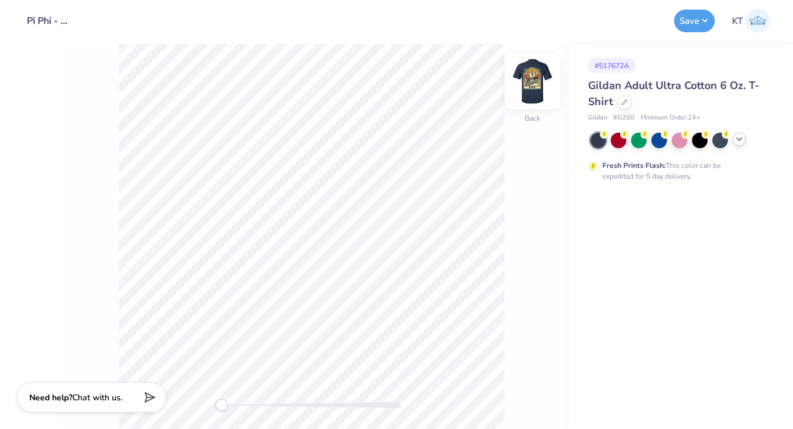
click at [529, 113] on div "Back" at bounding box center [533, 118] width 16 height 11
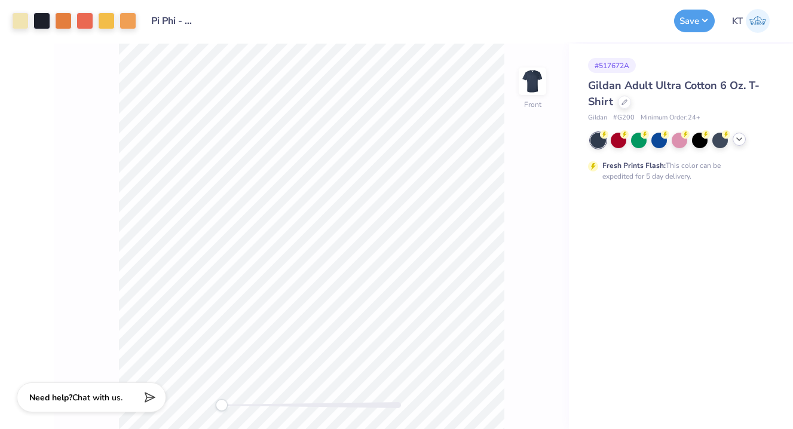
click at [529, 113] on div "Front" at bounding box center [311, 236] width 515 height 385
click at [688, 16] on button "Save" at bounding box center [694, 19] width 41 height 23
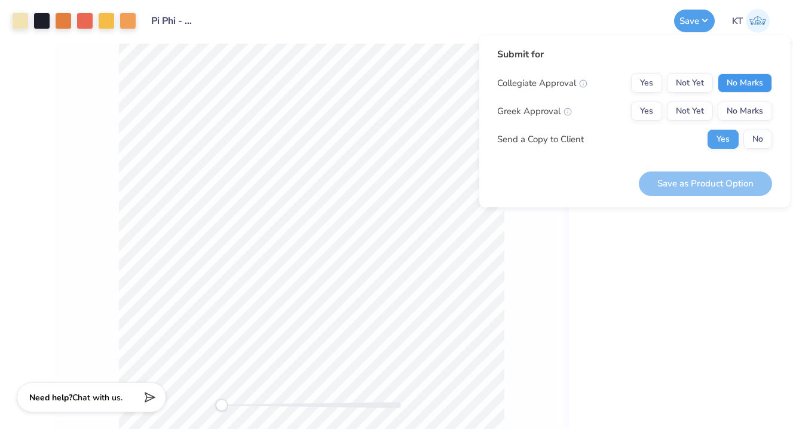
click at [739, 85] on button "No Marks" at bounding box center [745, 82] width 54 height 19
click at [657, 114] on button "Yes" at bounding box center [646, 111] width 31 height 19
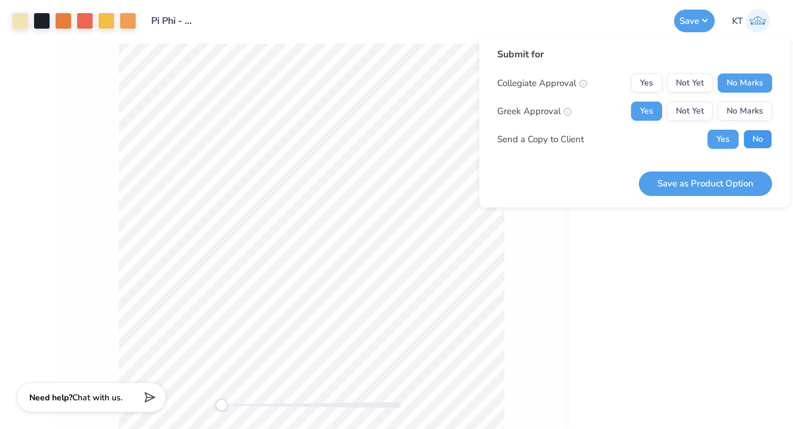
click at [756, 131] on button "No" at bounding box center [757, 139] width 29 height 19
click at [698, 198] on div "Submit for Collegiate Approval Yes Not Yet No Marks Greek Approval Yes Not Yet …" at bounding box center [634, 121] width 311 height 172
click at [697, 185] on button "Save as Product Option" at bounding box center [705, 183] width 133 height 24
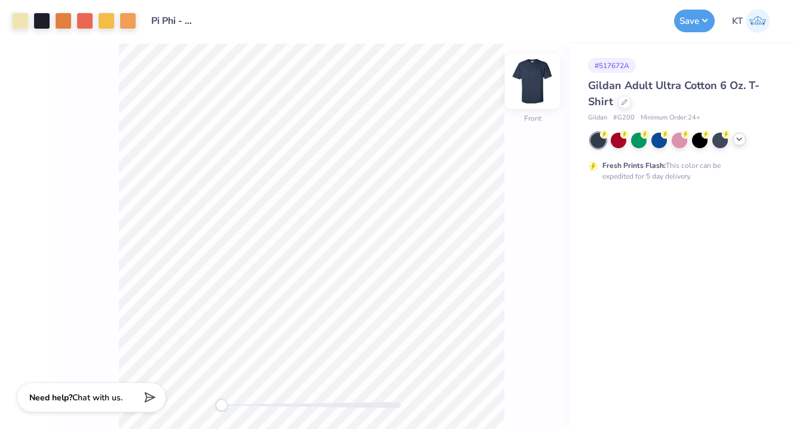
click at [527, 101] on img at bounding box center [532, 81] width 48 height 48
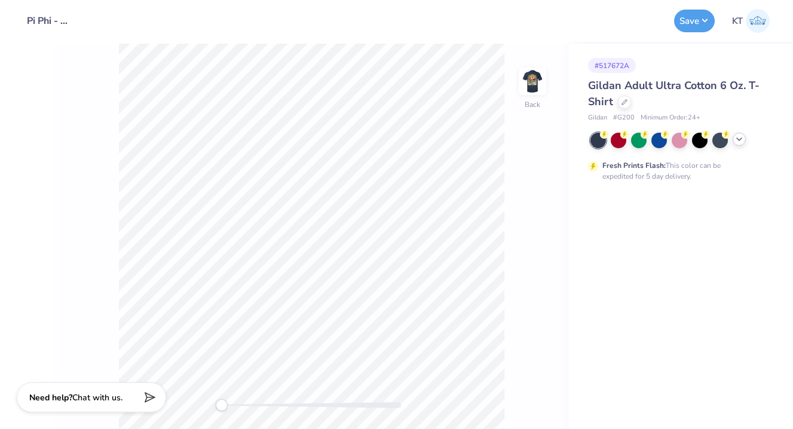
click at [170, 405] on div "Back" at bounding box center [311, 236] width 515 height 385
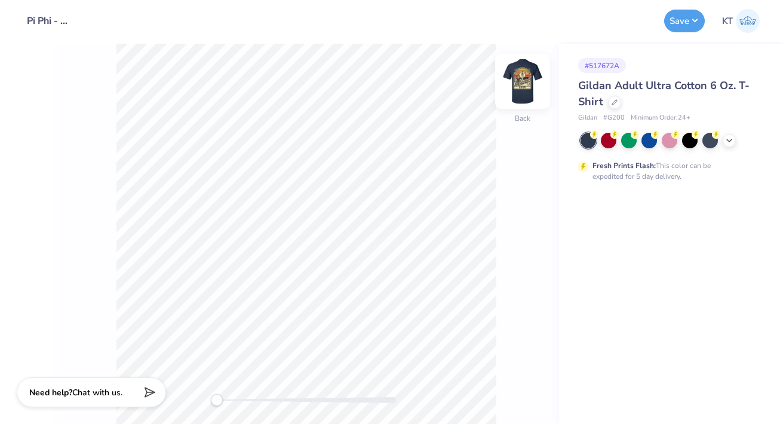
click at [524, 91] on img at bounding box center [523, 81] width 48 height 48
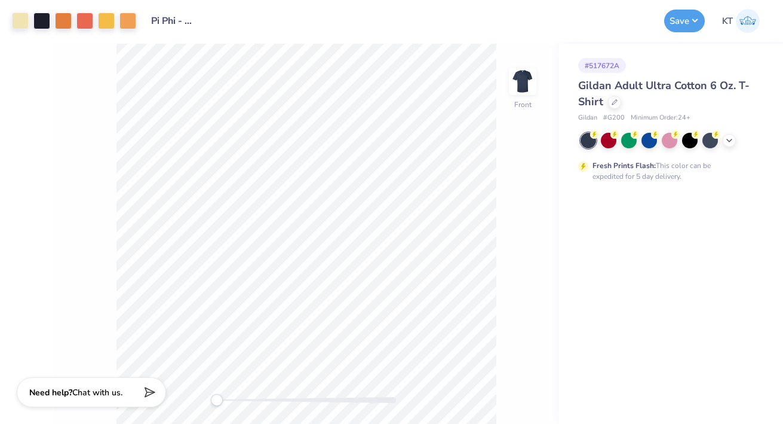
click at [524, 91] on img at bounding box center [523, 81] width 24 height 24
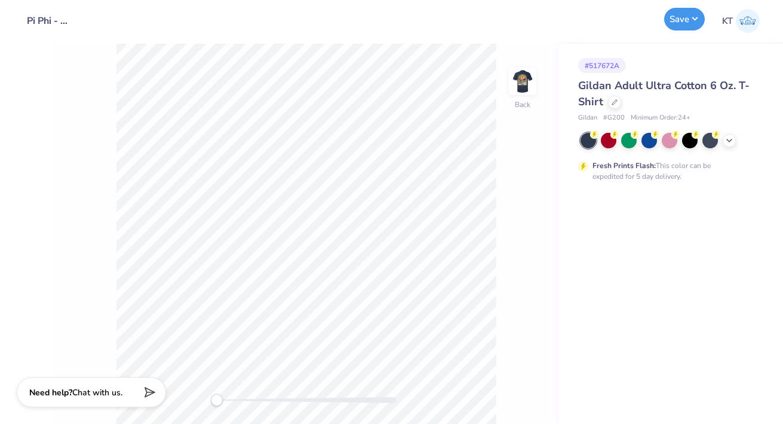
click at [684, 15] on button "Save" at bounding box center [684, 19] width 41 height 23
click at [523, 68] on img at bounding box center [523, 81] width 48 height 48
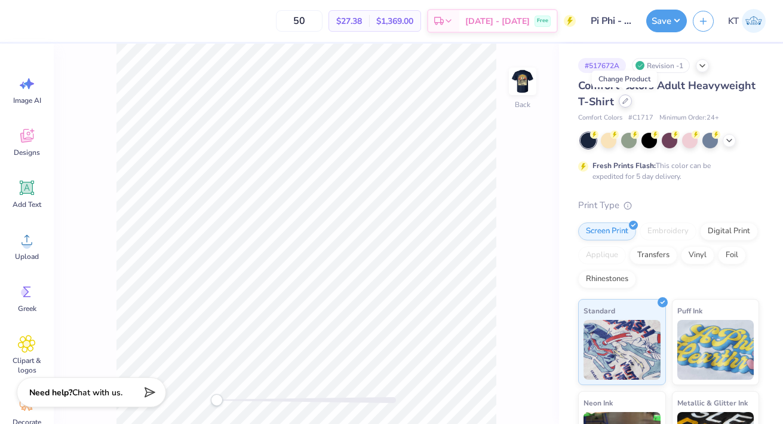
click at [623, 102] on icon at bounding box center [625, 101] width 5 height 5
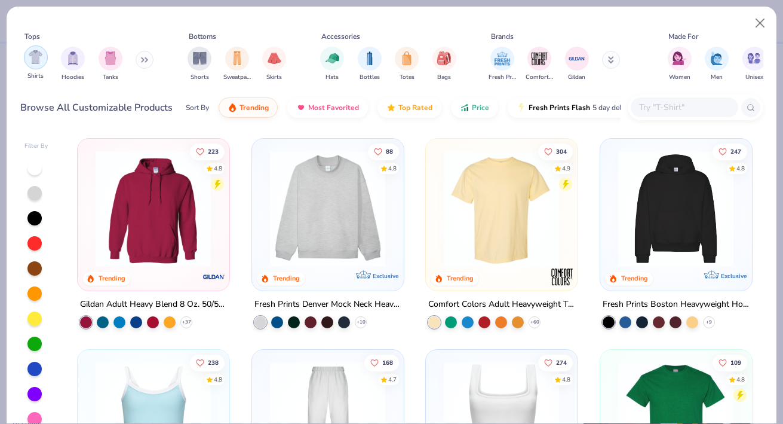
click at [39, 65] on div "filter for Shirts" at bounding box center [36, 57] width 24 height 24
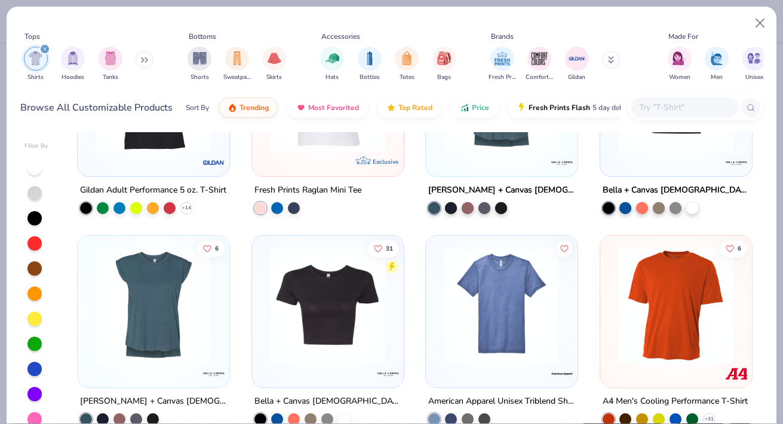
scroll to position [3080, 0]
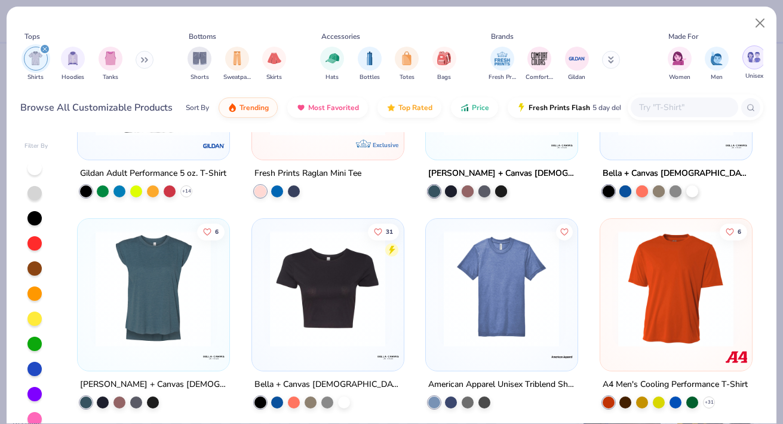
click at [759, 63] on img "filter for Unisex" at bounding box center [754, 57] width 14 height 14
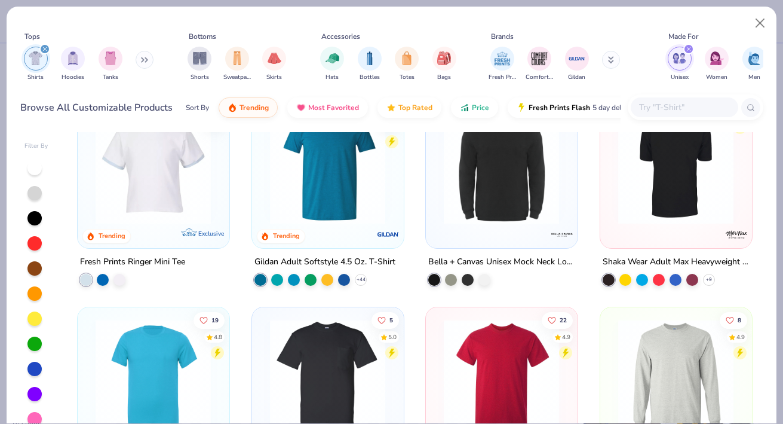
scroll to position [355, 0]
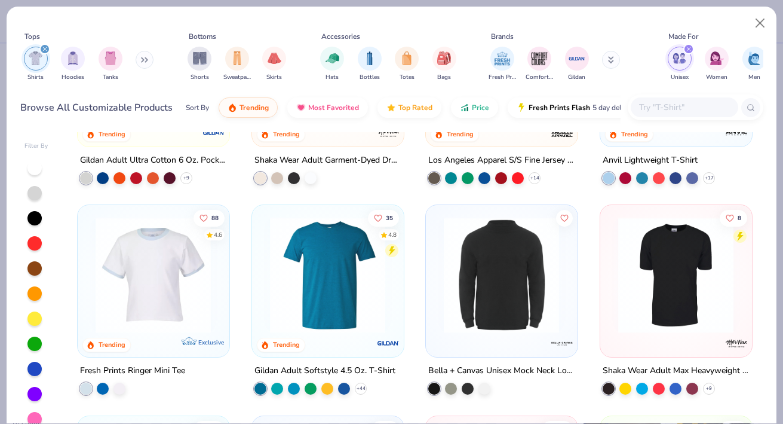
click at [315, 306] on img at bounding box center [327, 275] width 127 height 116
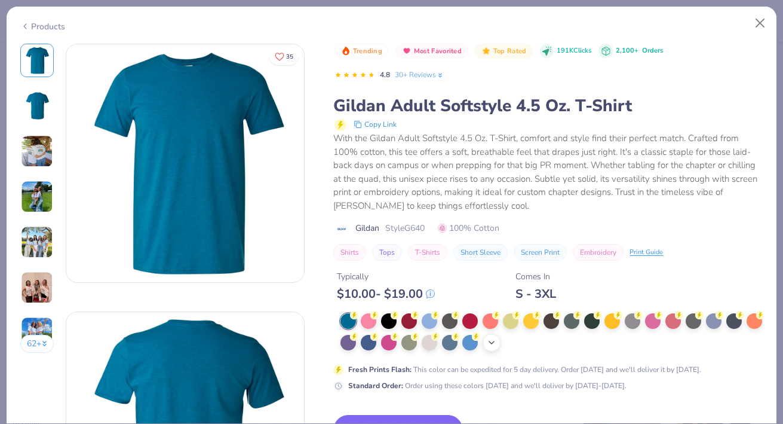
click at [491, 348] on div "+ 22" at bounding box center [492, 342] width 18 height 18
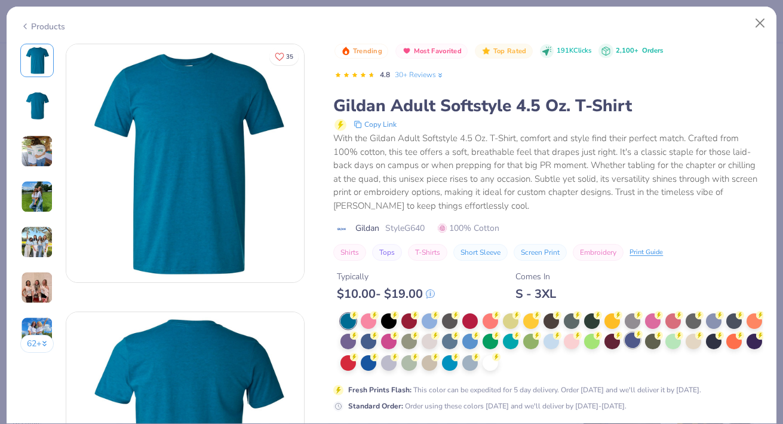
click at [632, 339] on div at bounding box center [633, 340] width 16 height 16
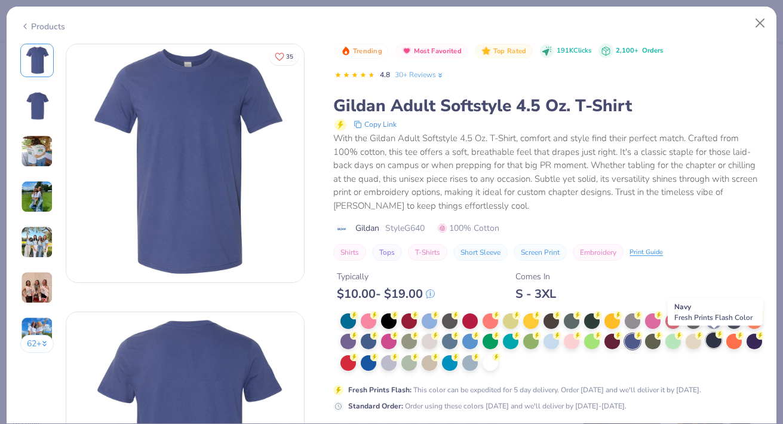
click at [718, 347] on div at bounding box center [714, 340] width 16 height 16
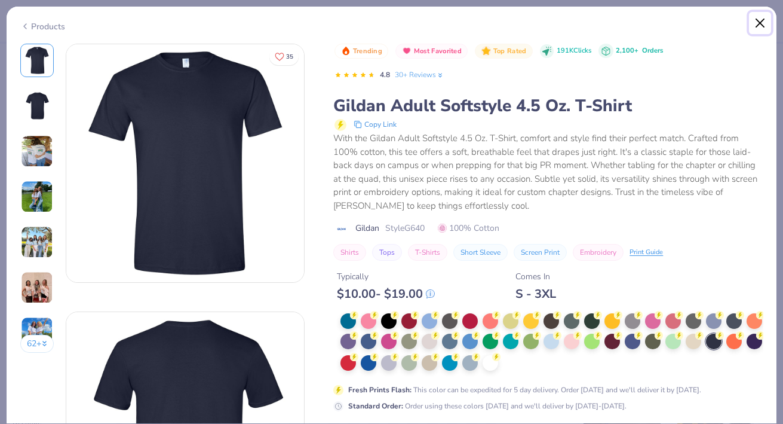
click at [755, 22] on button "Close" at bounding box center [760, 23] width 23 height 23
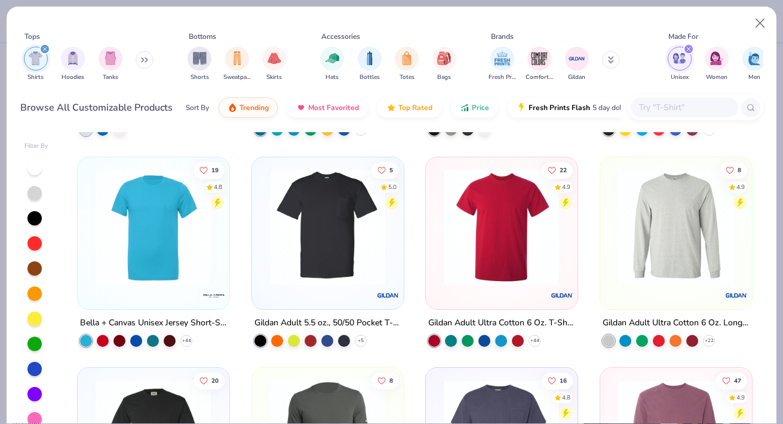
scroll to position [624, 0]
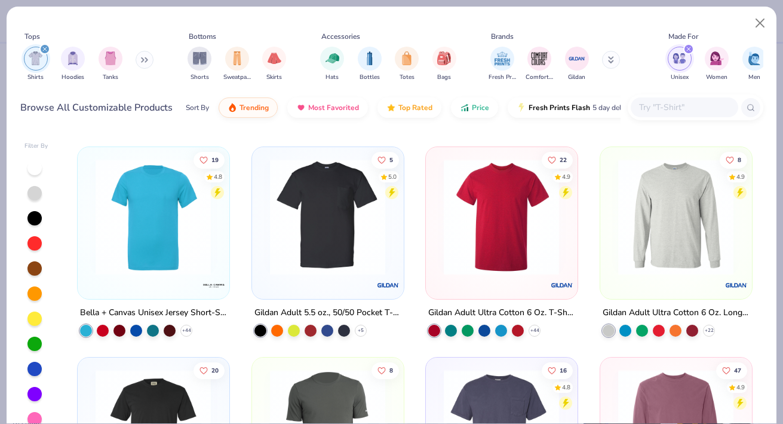
click at [522, 243] on img at bounding box center [501, 216] width 127 height 116
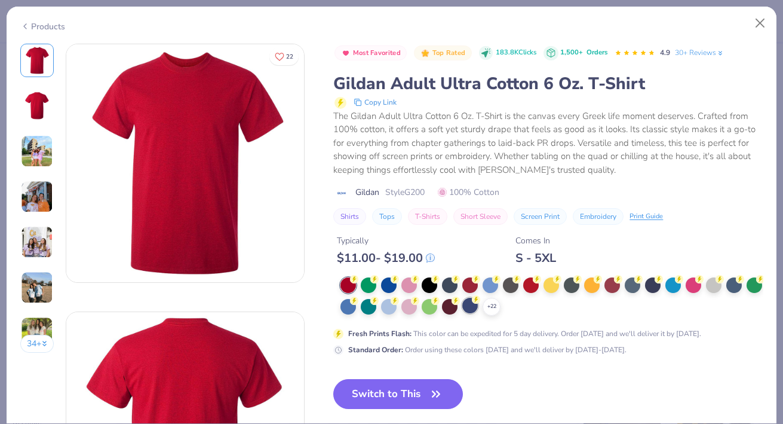
click at [470, 307] on div at bounding box center [470, 306] width 16 height 16
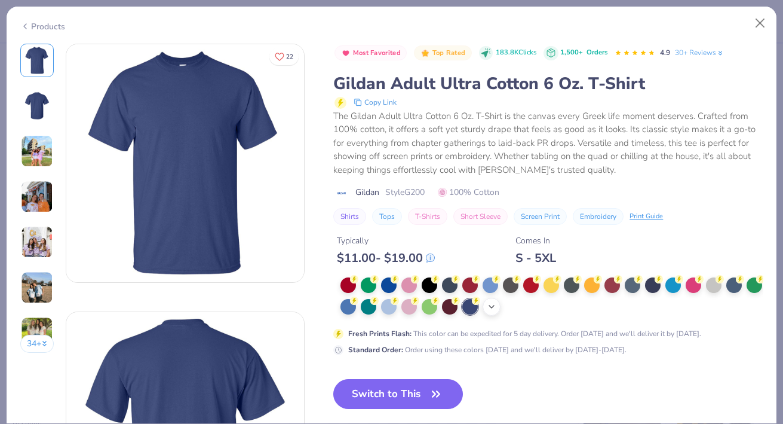
click at [495, 307] on icon at bounding box center [492, 307] width 10 height 10
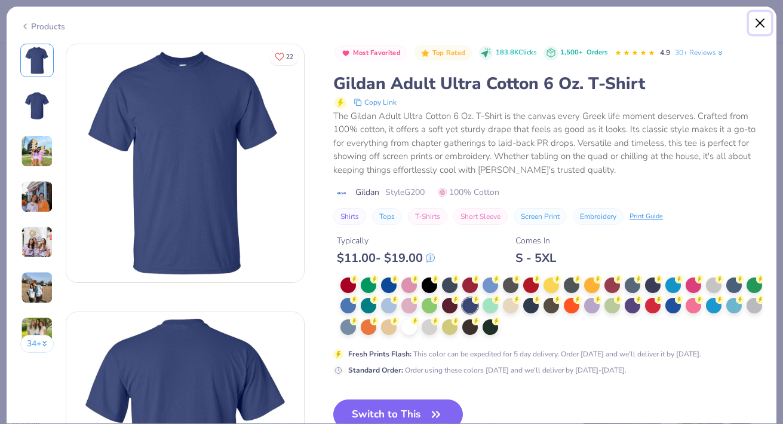
click at [755, 23] on button "Close" at bounding box center [760, 23] width 23 height 23
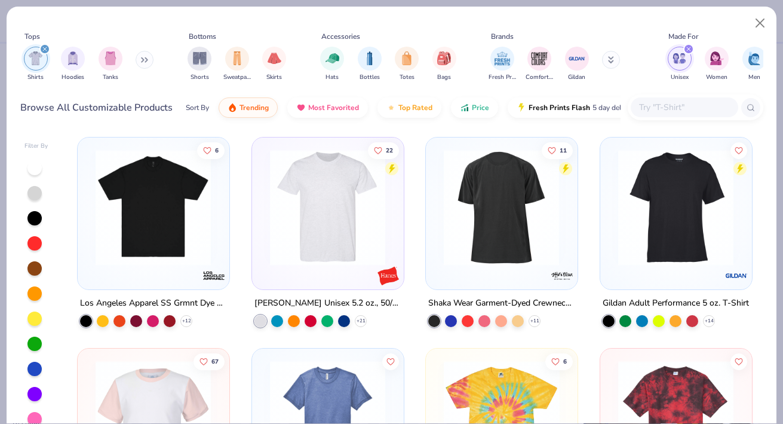
scroll to position [1267, 0]
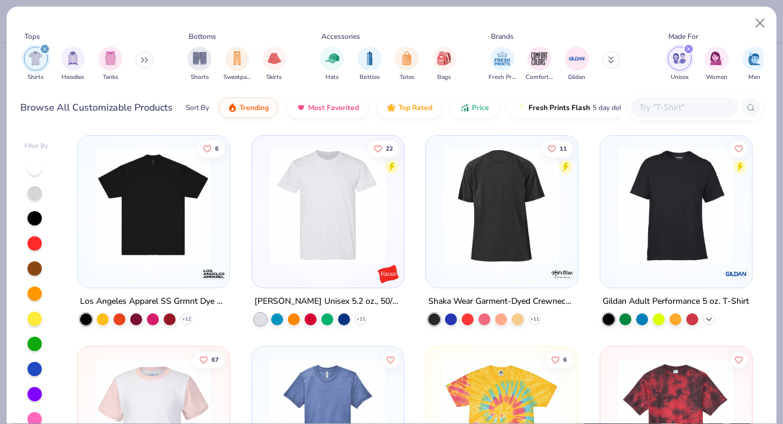
click at [708, 320] on icon at bounding box center [709, 319] width 10 height 10
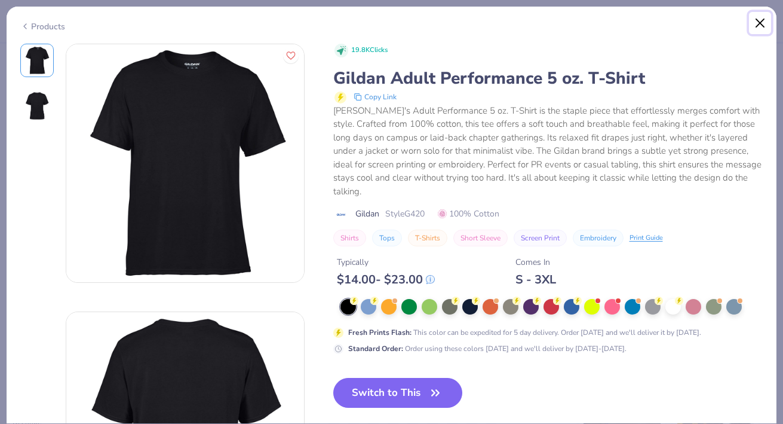
click at [756, 26] on button "Close" at bounding box center [760, 23] width 23 height 23
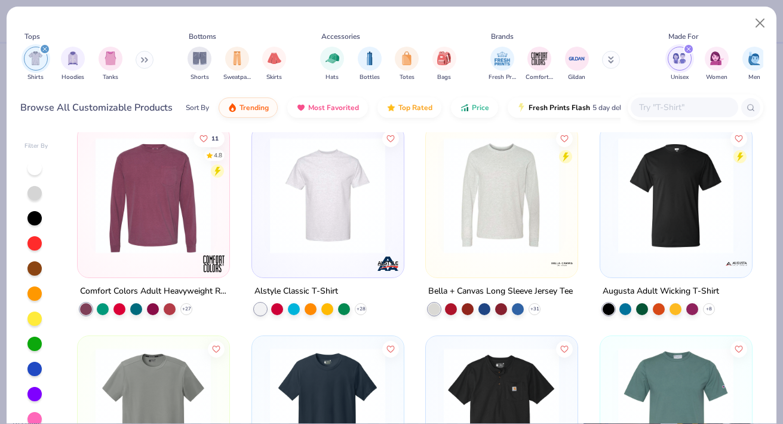
scroll to position [1922, 0]
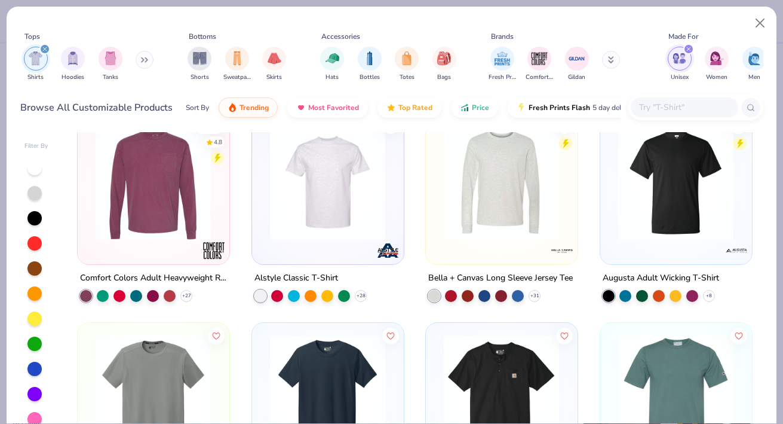
click at [370, 249] on div at bounding box center [328, 185] width 140 height 134
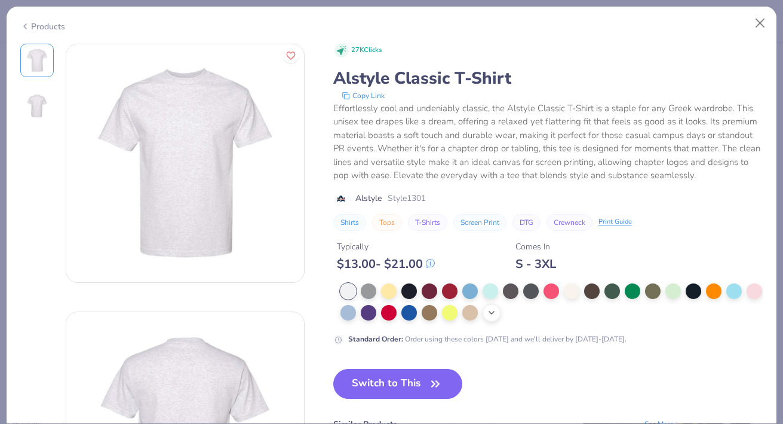
click at [490, 313] on icon at bounding box center [492, 313] width 10 height 10
click at [407, 317] on div at bounding box center [410, 312] width 16 height 16
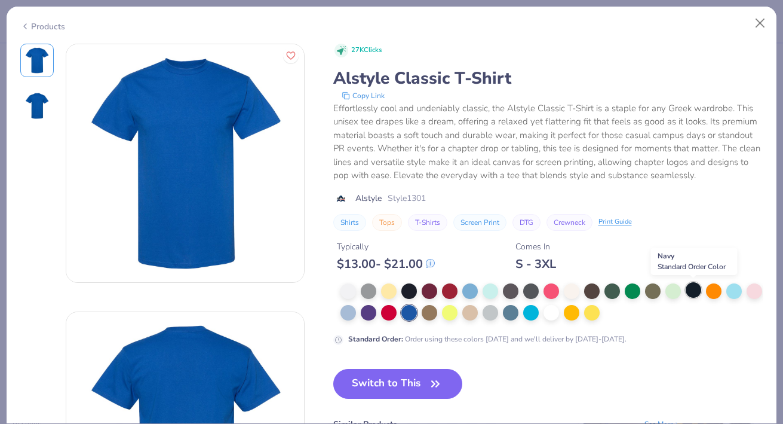
click at [694, 288] on div at bounding box center [694, 290] width 16 height 16
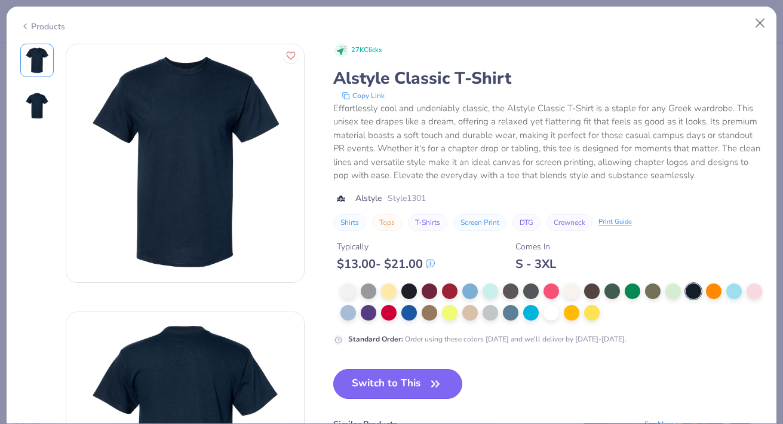
click at [384, 383] on button "Switch to This" at bounding box center [398, 384] width 130 height 30
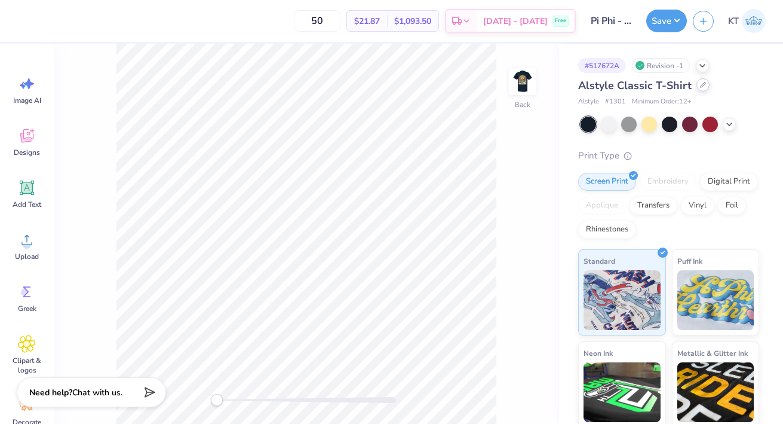
click at [701, 85] on icon at bounding box center [703, 84] width 5 height 5
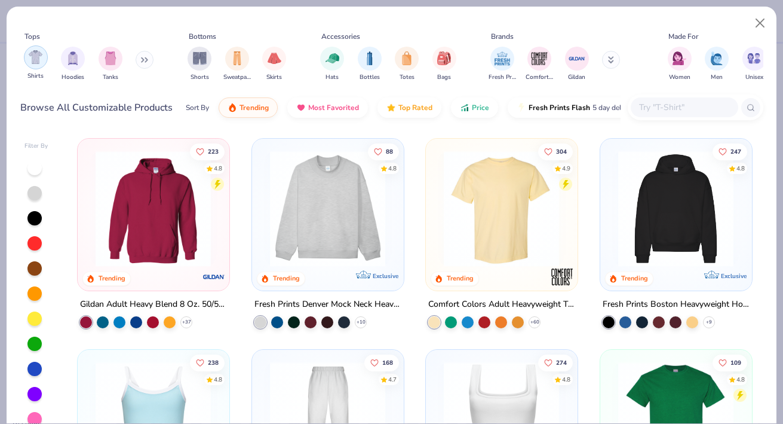
click at [34, 65] on div "filter for Shirts" at bounding box center [36, 57] width 24 height 24
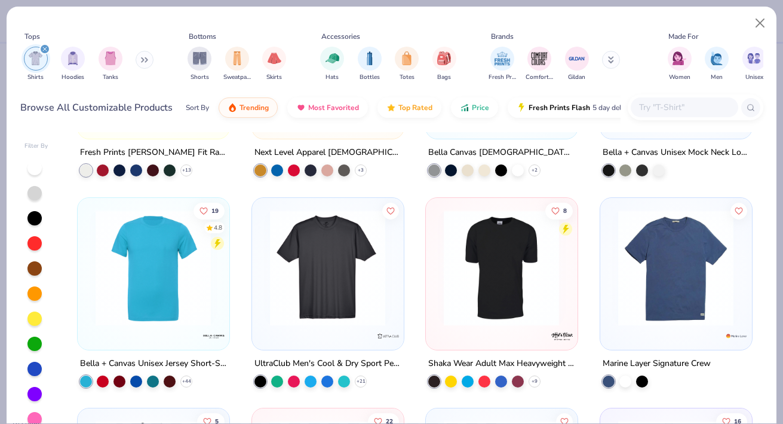
scroll to position [996, 0]
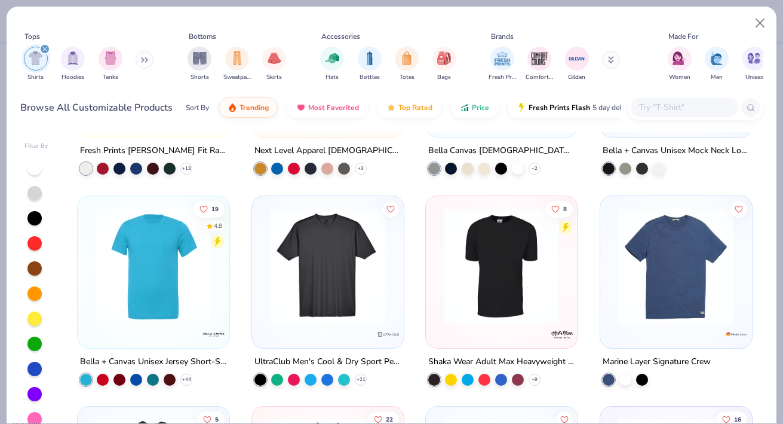
click at [194, 332] on div at bounding box center [154, 268] width 140 height 134
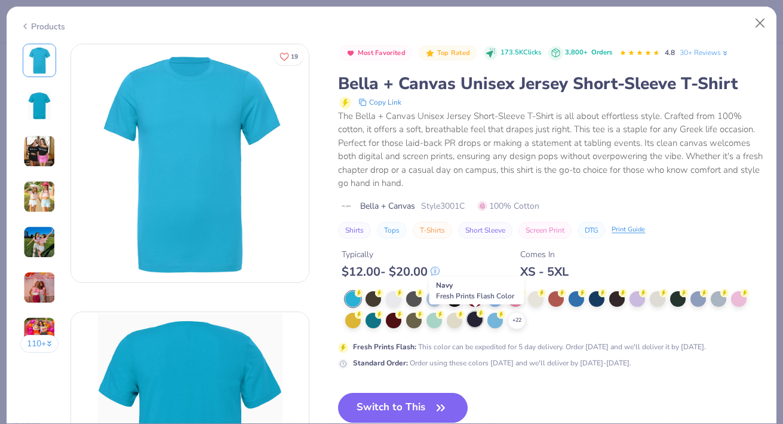
click at [477, 321] on div at bounding box center [475, 319] width 16 height 16
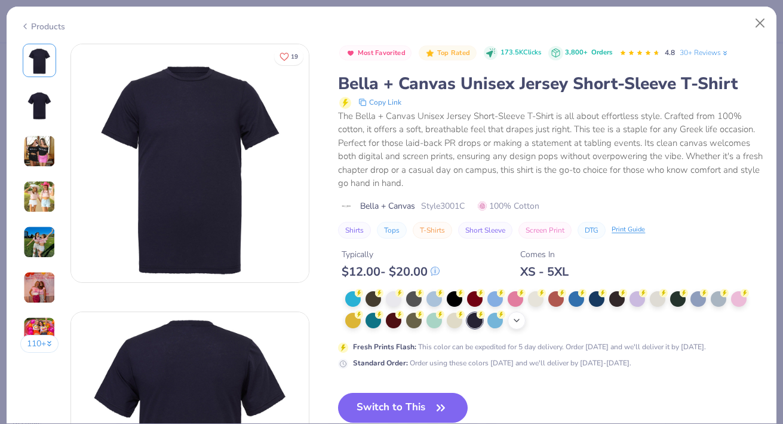
click at [516, 323] on icon at bounding box center [517, 320] width 10 height 10
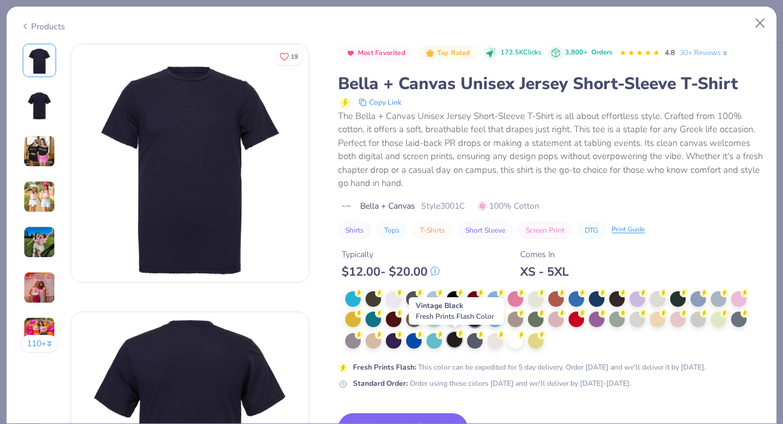
click at [454, 340] on div at bounding box center [455, 340] width 16 height 16
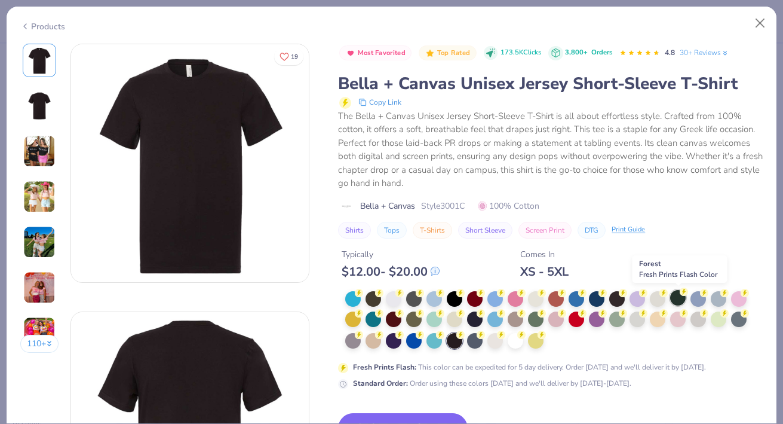
click at [672, 298] on div at bounding box center [678, 298] width 16 height 16
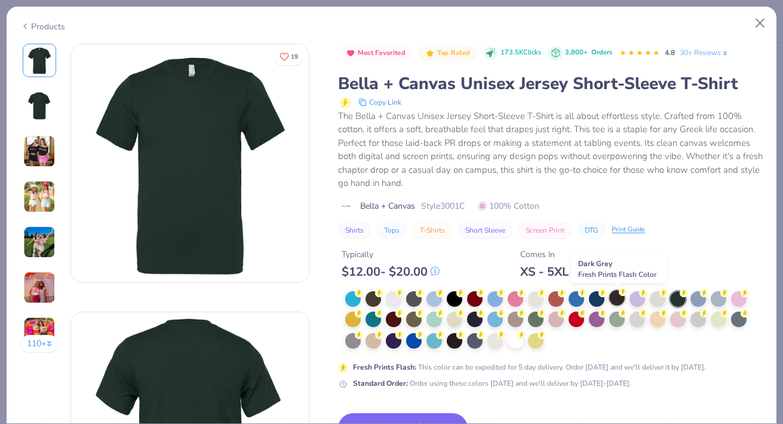
click at [614, 301] on div at bounding box center [617, 298] width 16 height 16
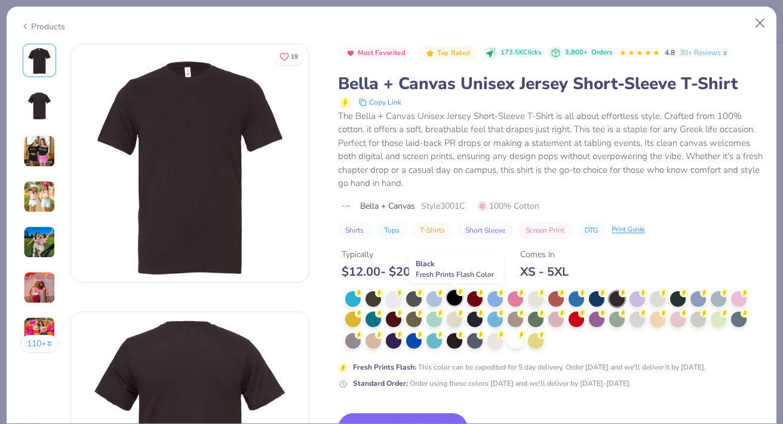
click at [455, 303] on div at bounding box center [455, 298] width 16 height 16
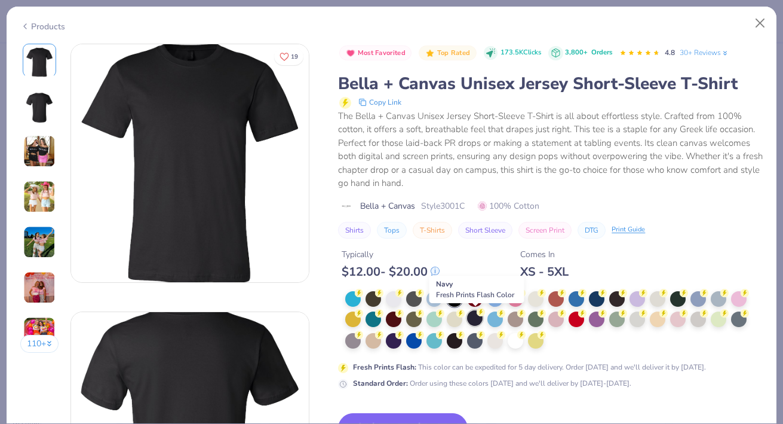
click at [477, 326] on div at bounding box center [475, 318] width 16 height 16
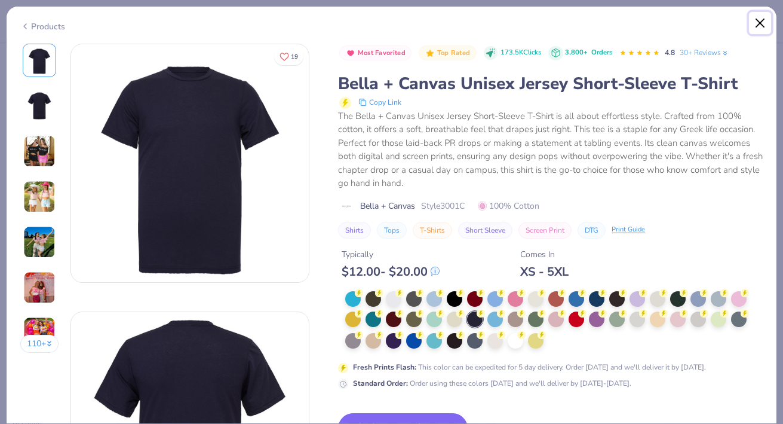
click at [760, 19] on button "Close" at bounding box center [760, 23] width 23 height 23
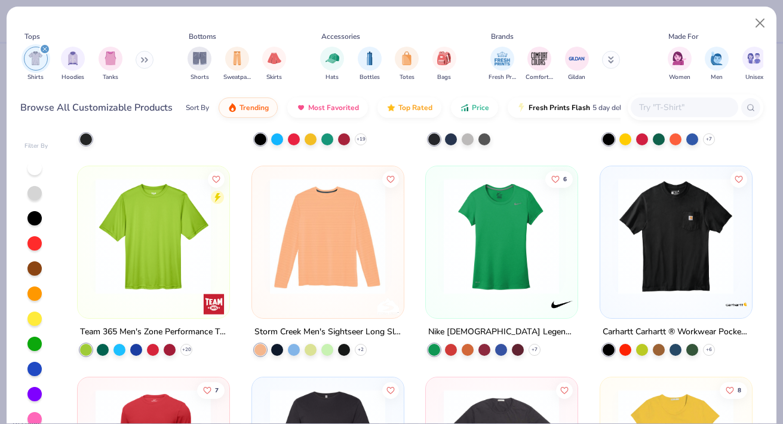
scroll to position [5993, 0]
